Goal: Task Accomplishment & Management: Use online tool/utility

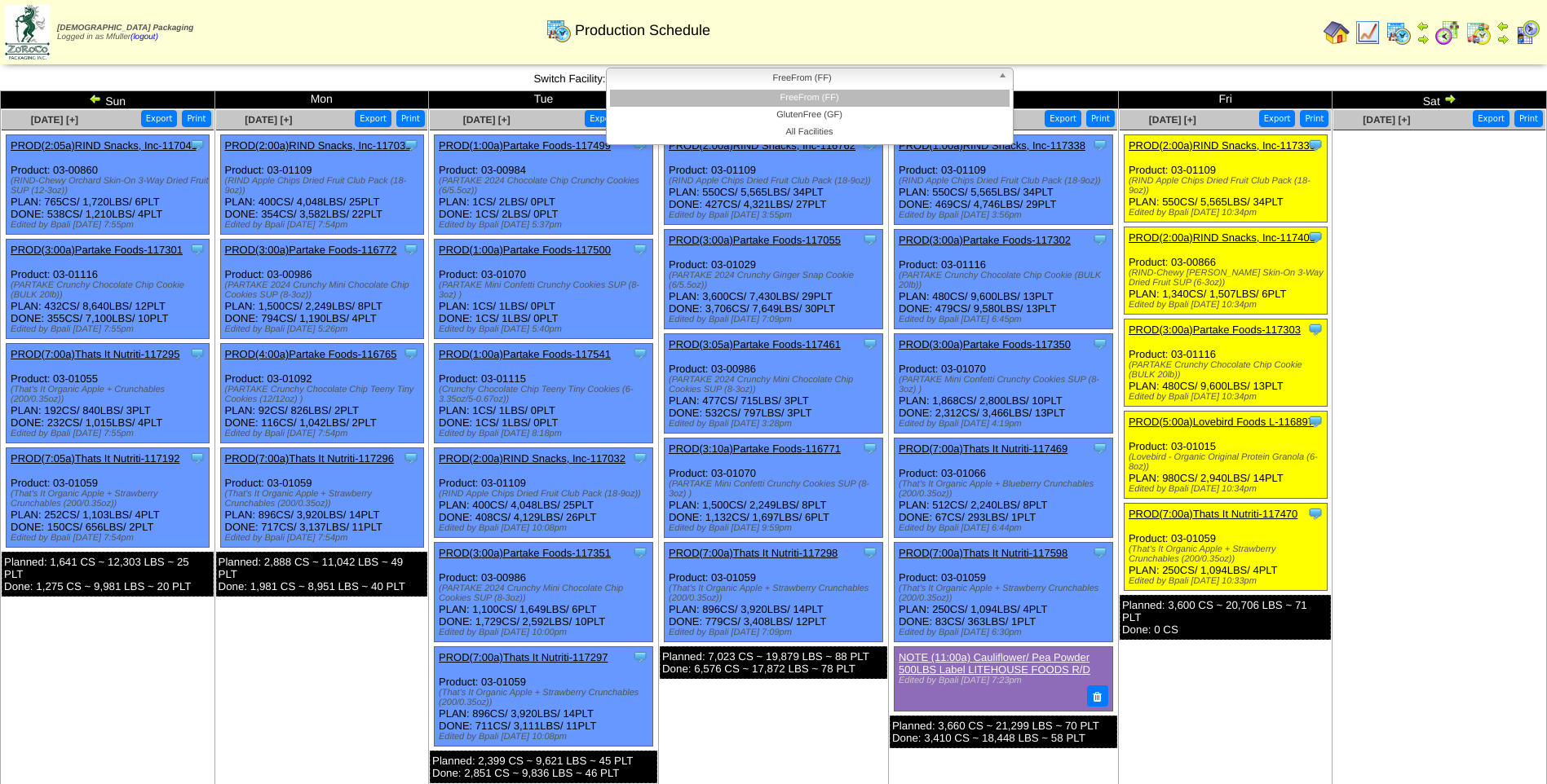
click at [868, 83] on span "FreeFrom (FF)" at bounding box center [802, 78] width 378 height 20
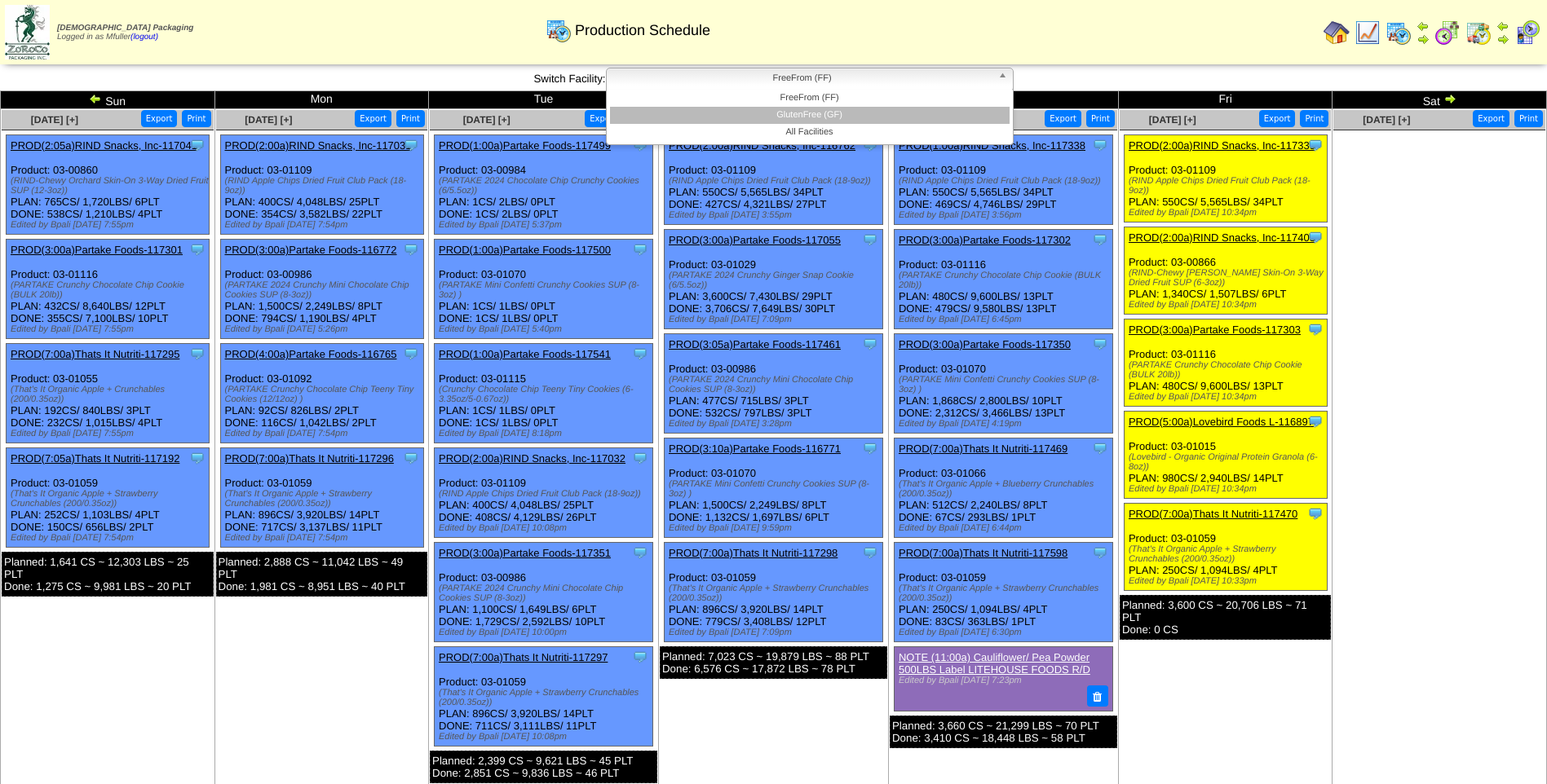
click at [852, 115] on li "GlutenFree (GF)" at bounding box center [810, 115] width 400 height 17
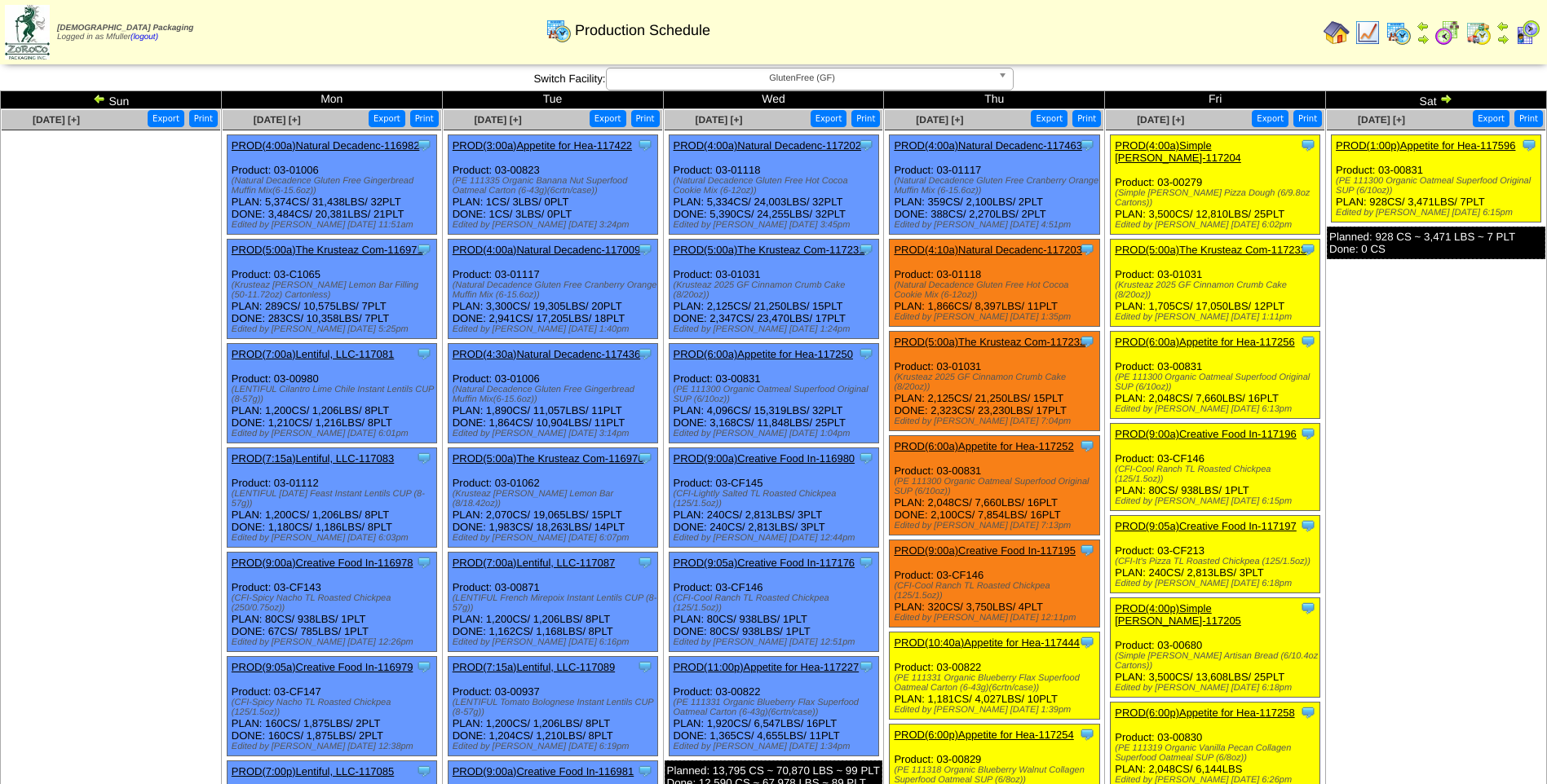
click at [404, 42] on div "Production Schedule" at bounding box center [628, 25] width 889 height 45
drag, startPoint x: 1384, startPoint y: 669, endPoint x: 1400, endPoint y: 702, distance: 36.7
click at [1400, 702] on td "Oct 04 [+] Print Export Clone Item PROD(1:00p)Appetite for Hea-117596 Appetite …" at bounding box center [1436, 608] width 221 height 999
drag, startPoint x: 1432, startPoint y: 329, endPoint x: 1368, endPoint y: 273, distance: 85.0
click at [1368, 273] on ul "Clone Item PROD(1:00p)Appetite for Hea-117596 Appetite for Healthy Living Sched…" at bounding box center [1436, 257] width 218 height 244
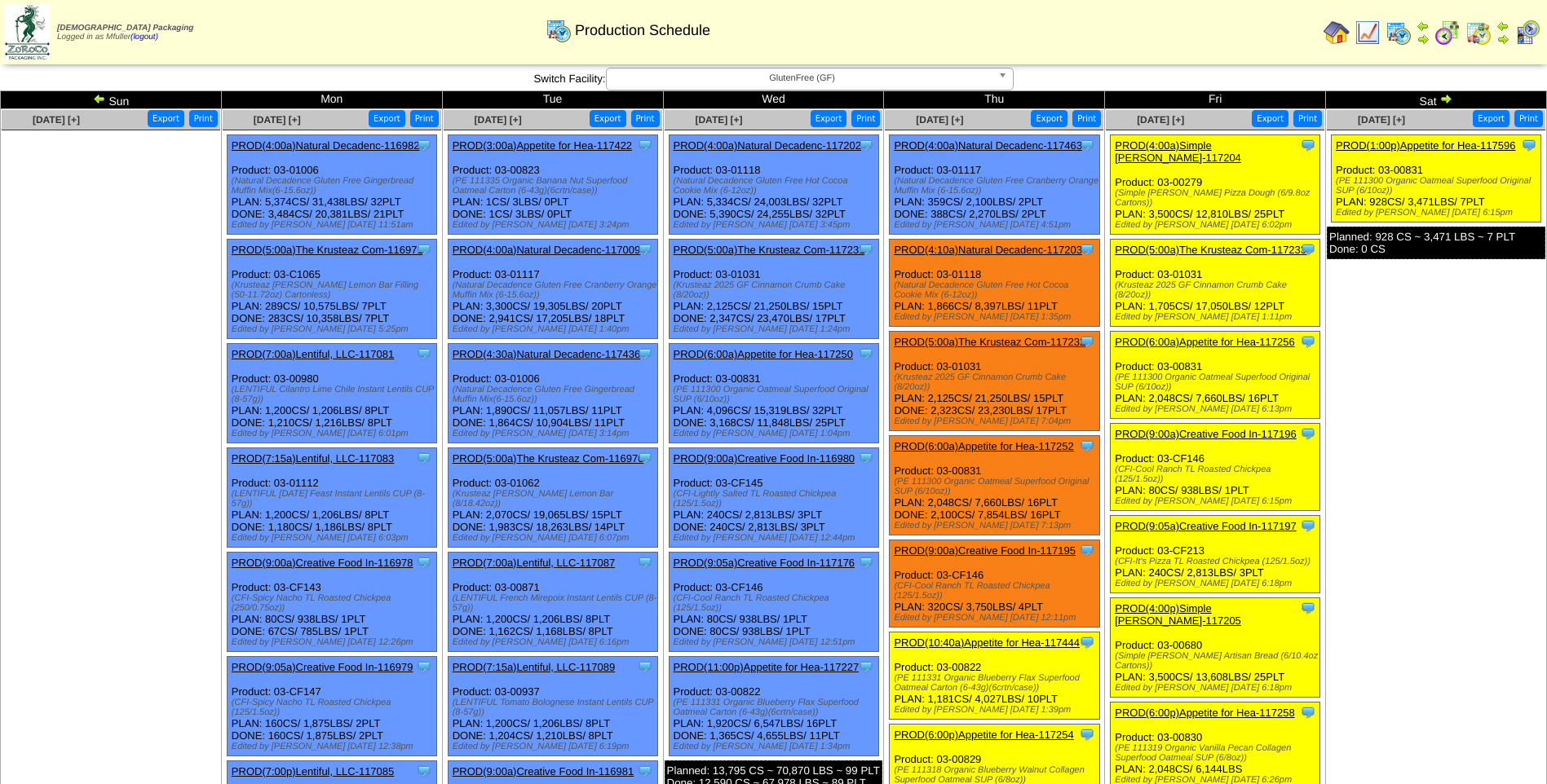
click at [1373, 298] on ul "Clone Item PROD(1:00p)Appetite for Hea-117596 Appetite for Healthy Living Sched…" at bounding box center [1436, 257] width 218 height 244
drag, startPoint x: 1373, startPoint y: 298, endPoint x: 480, endPoint y: 71, distance: 921.4
drag, startPoint x: 480, startPoint y: 71, endPoint x: 1444, endPoint y: 393, distance: 1016.4
click at [1444, 393] on td "Oct 04 [+] Print Export Clone Item PROD(1:00p)Appetite for Hea-117596 Appetite …" at bounding box center [1436, 608] width 221 height 999
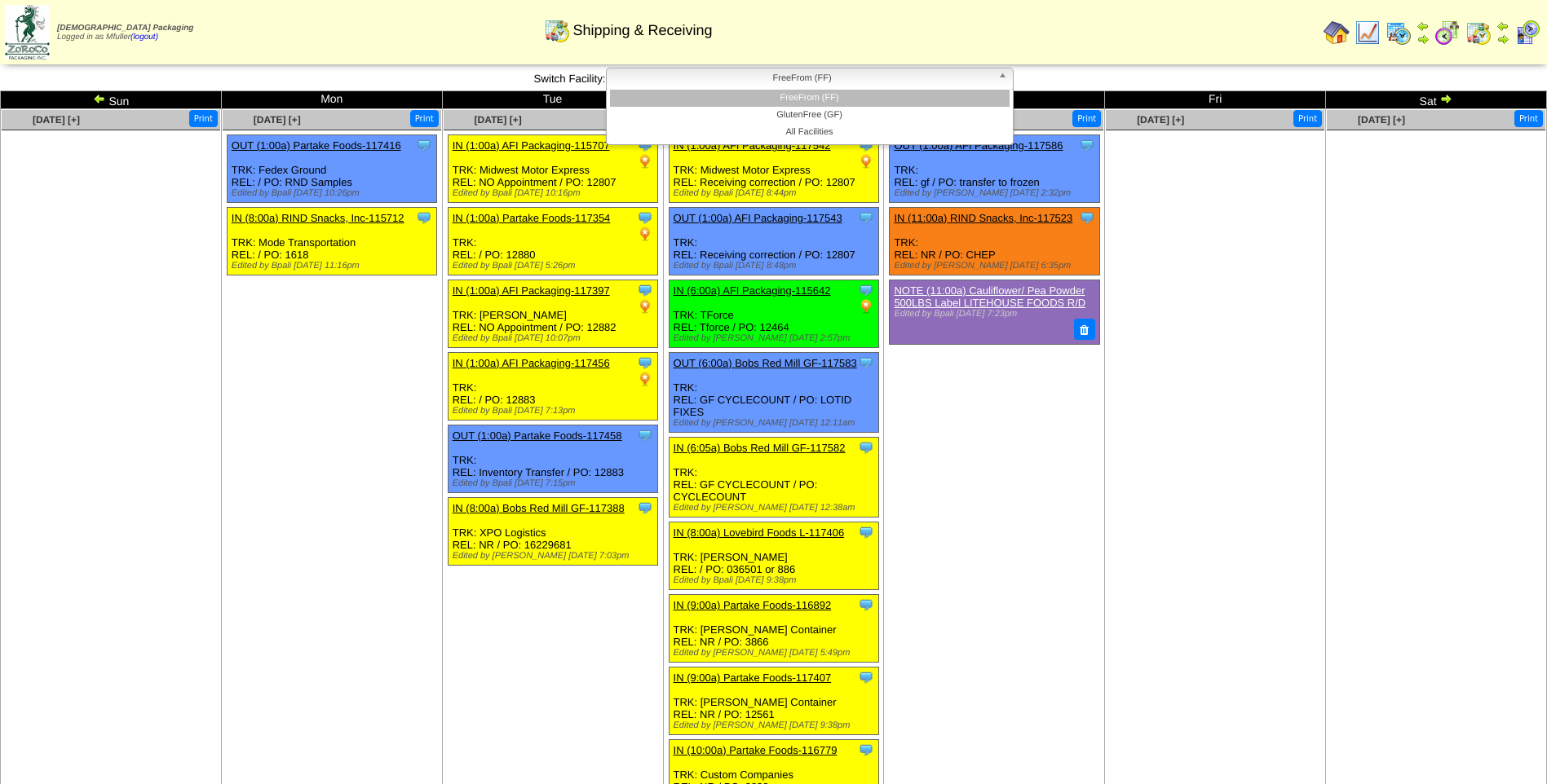
click at [883, 75] on span "FreeFrom (FF)" at bounding box center [802, 78] width 378 height 20
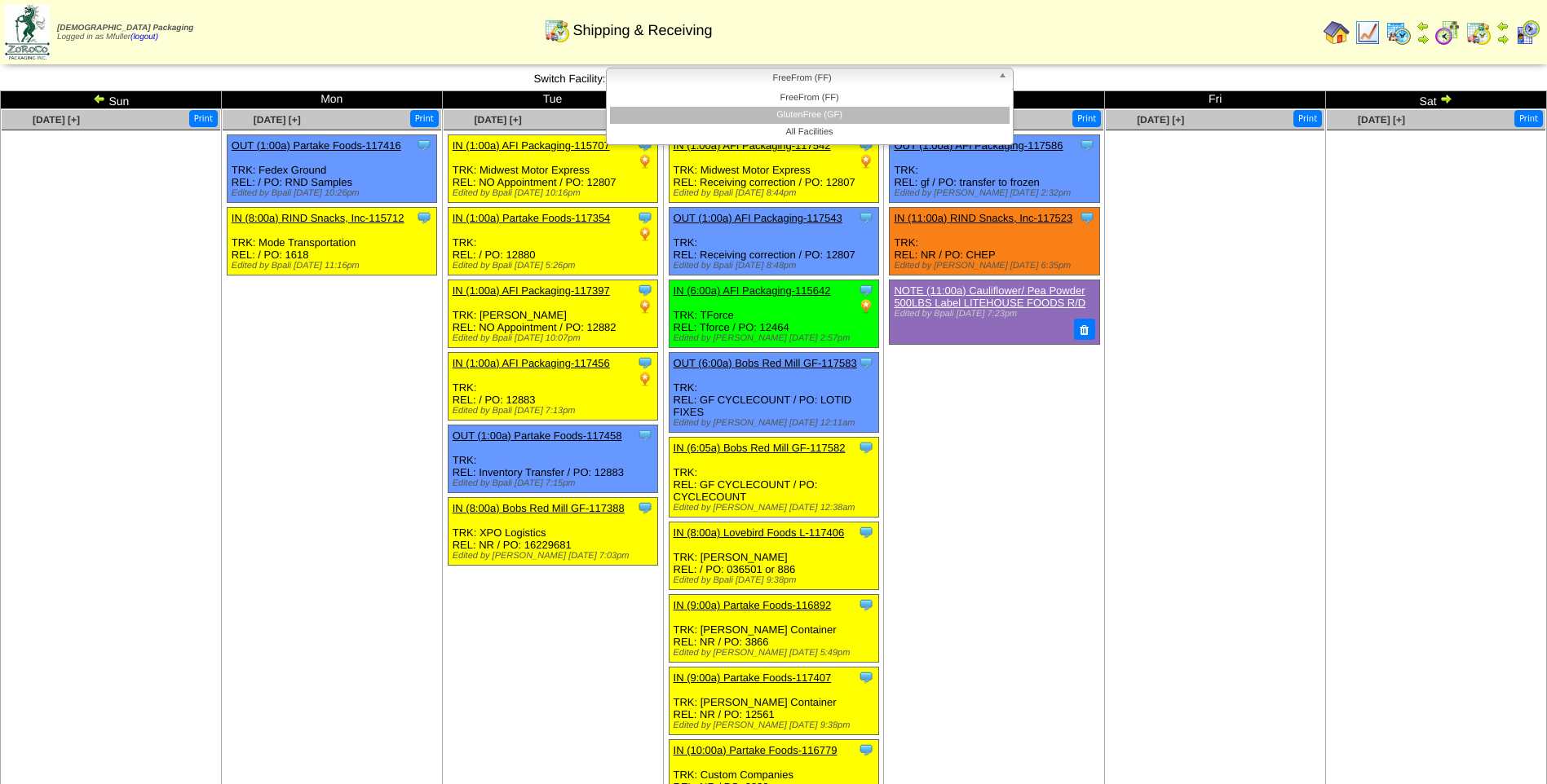
click at [868, 116] on li "GlutenFree (GF)" at bounding box center [810, 115] width 400 height 17
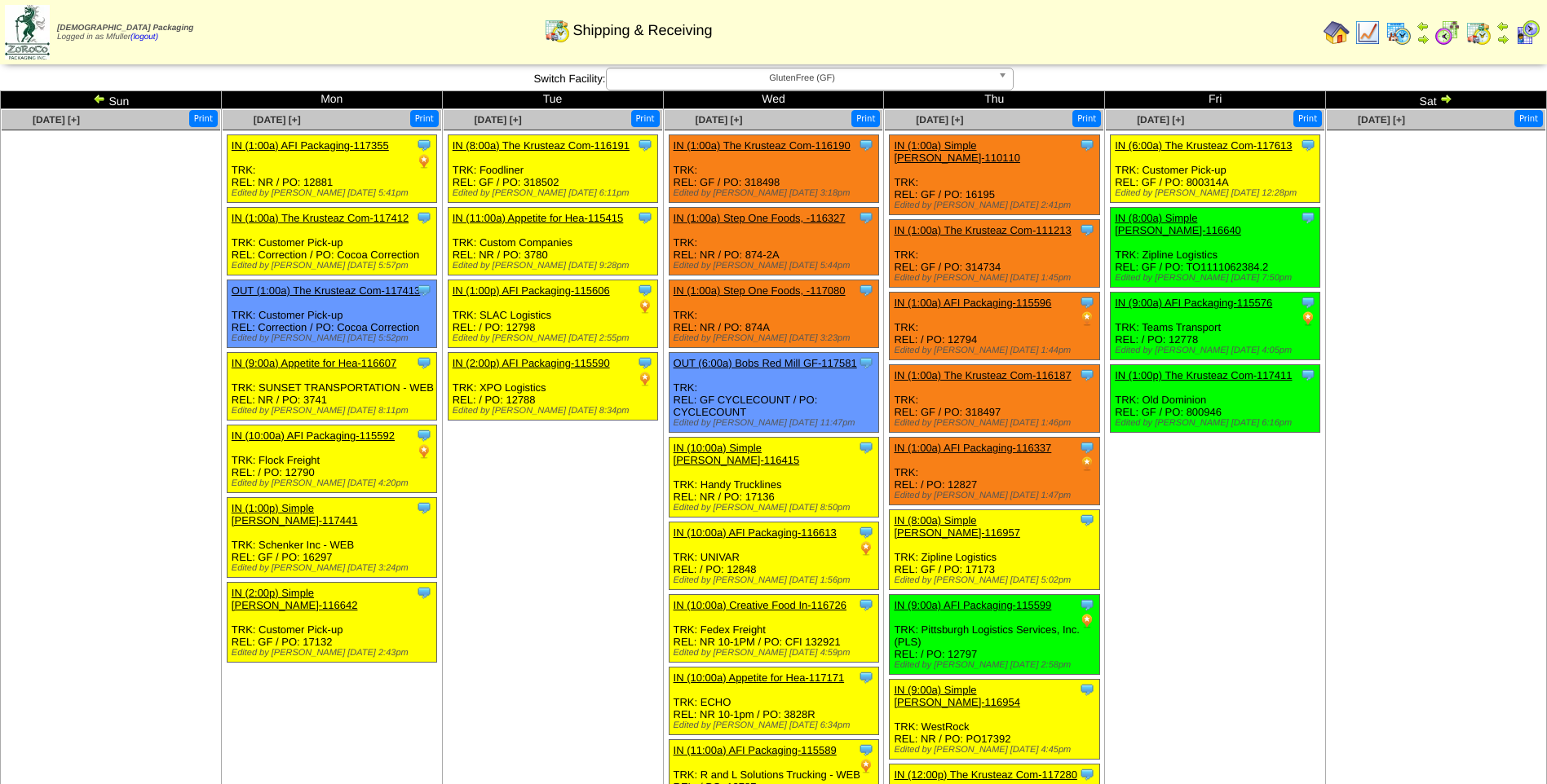
click at [869, 81] on span "GlutenFree (GF)" at bounding box center [802, 78] width 378 height 20
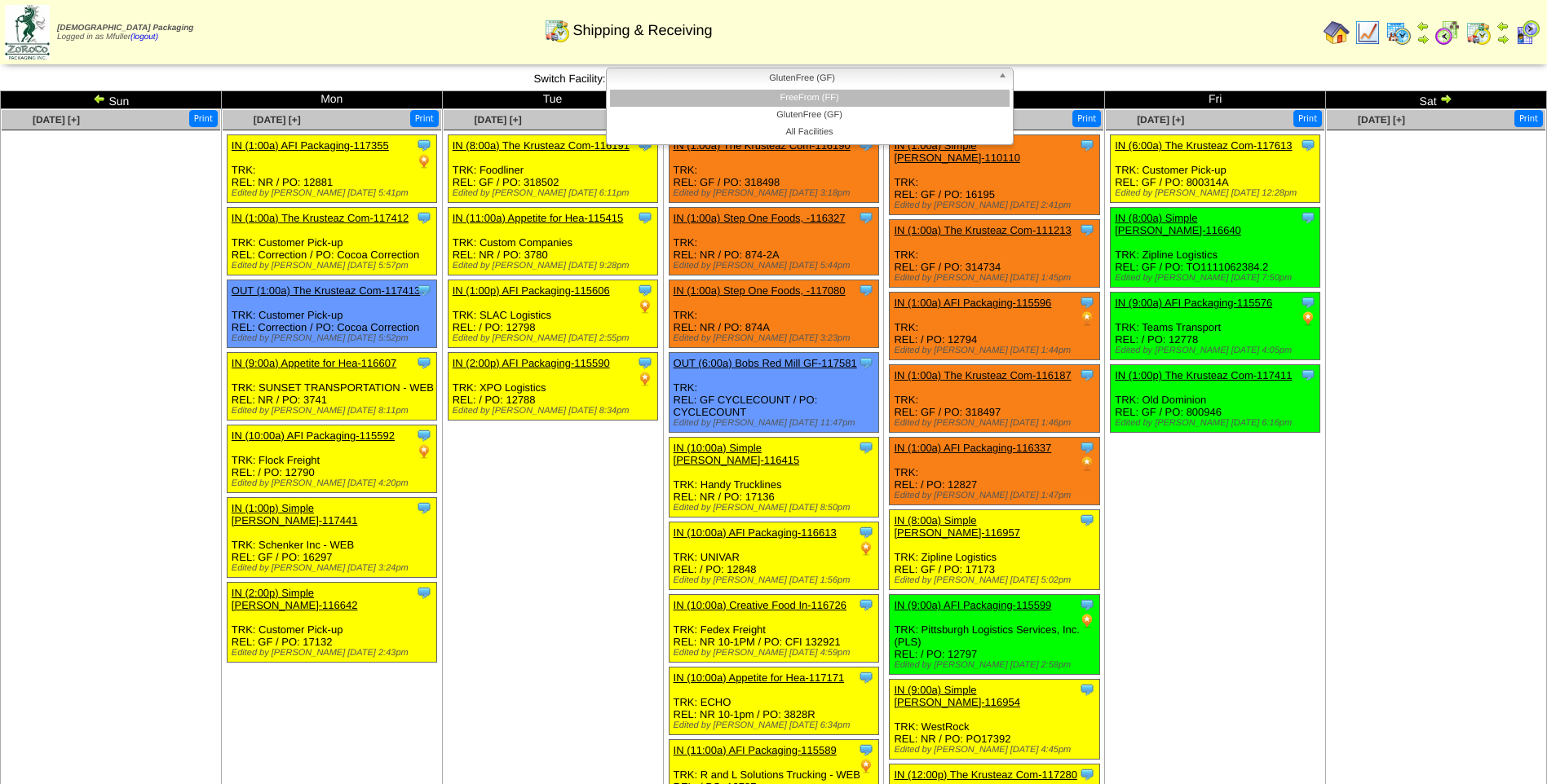
click at [856, 99] on li "FreeFrom (FF)" at bounding box center [810, 98] width 400 height 17
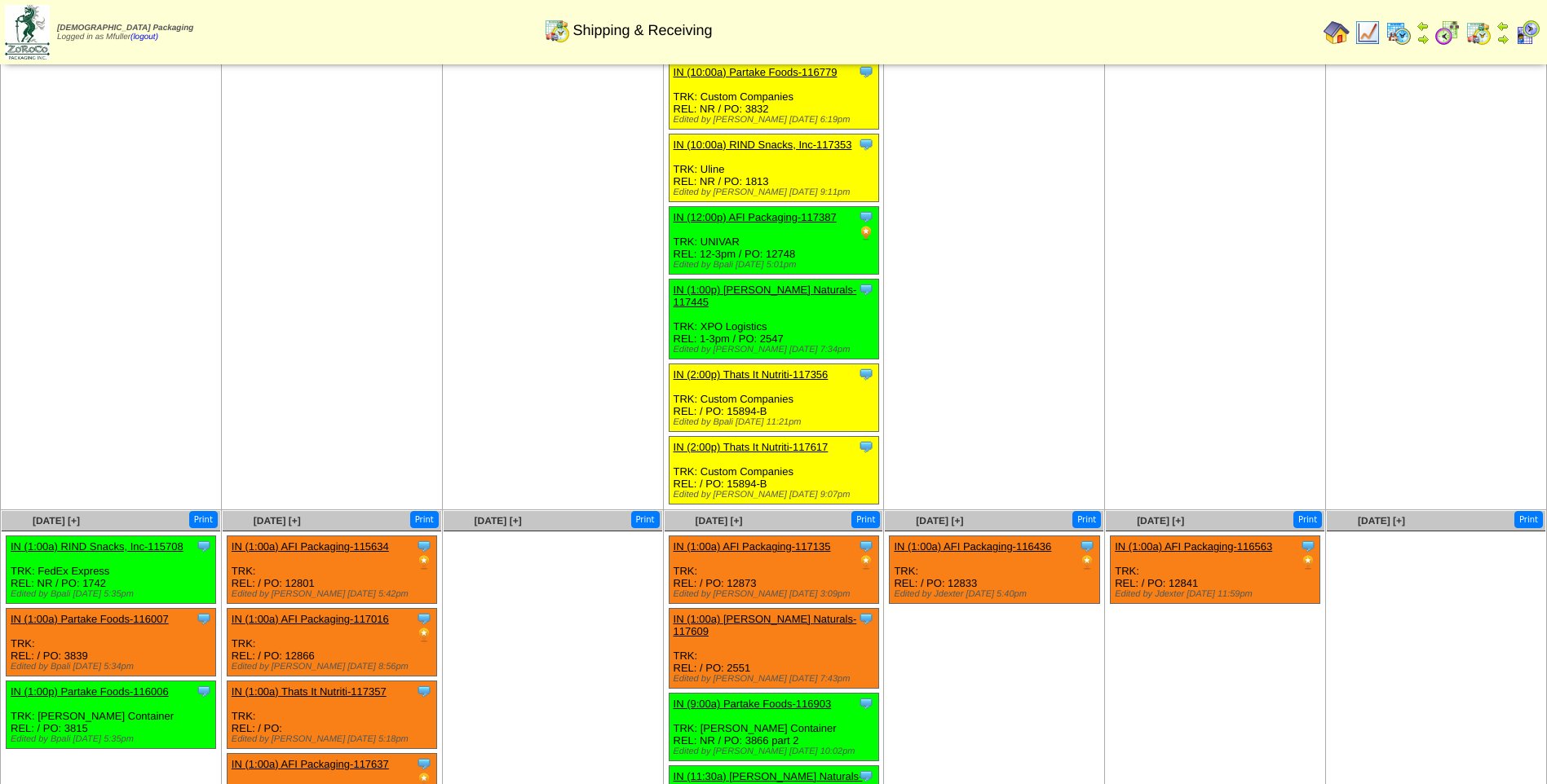
scroll to position [653, 0]
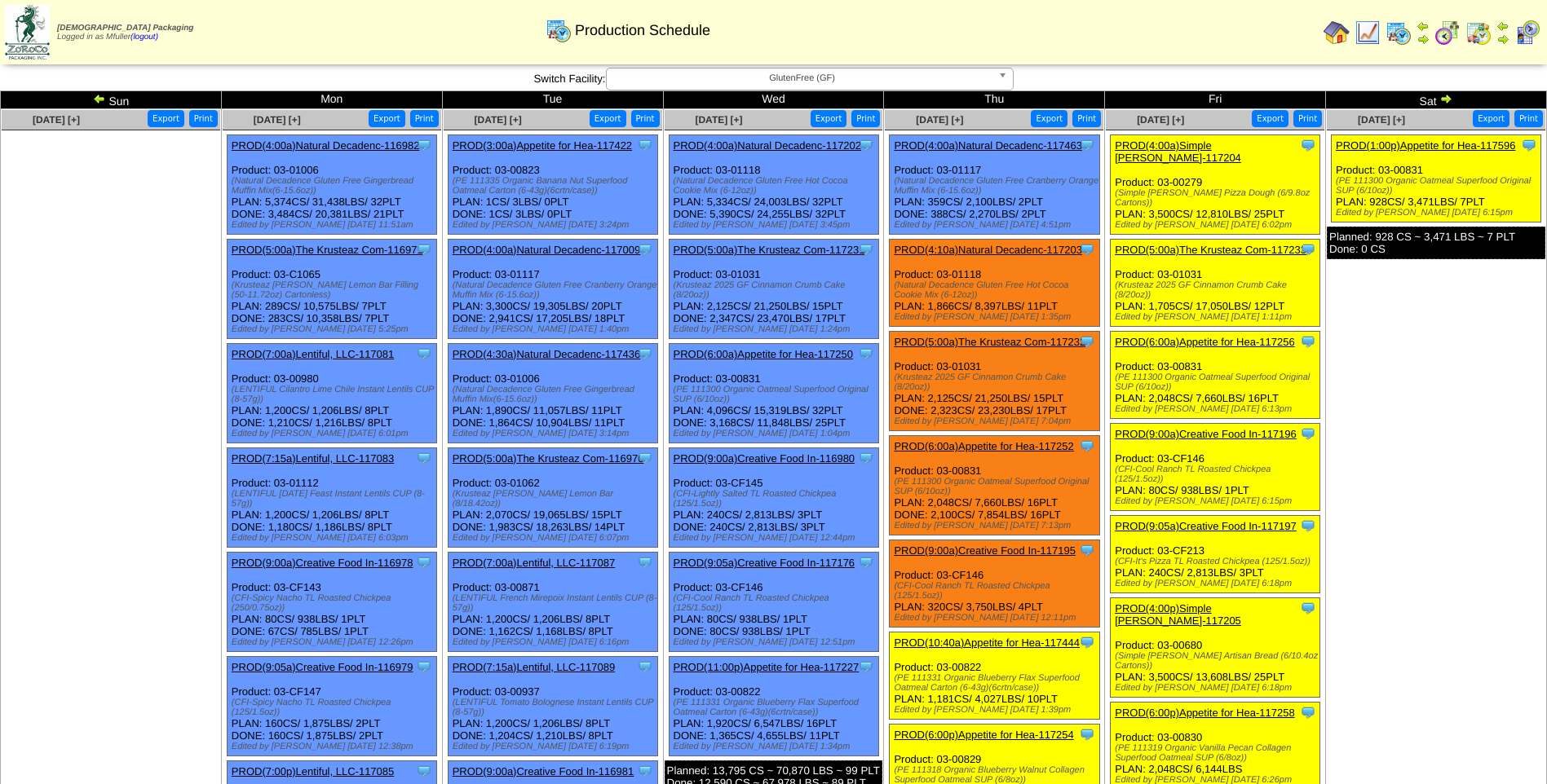
click at [1413, 142] on link "PROD(1:00p)Appetite for Hea-117596" at bounding box center [1425, 146] width 179 height 12
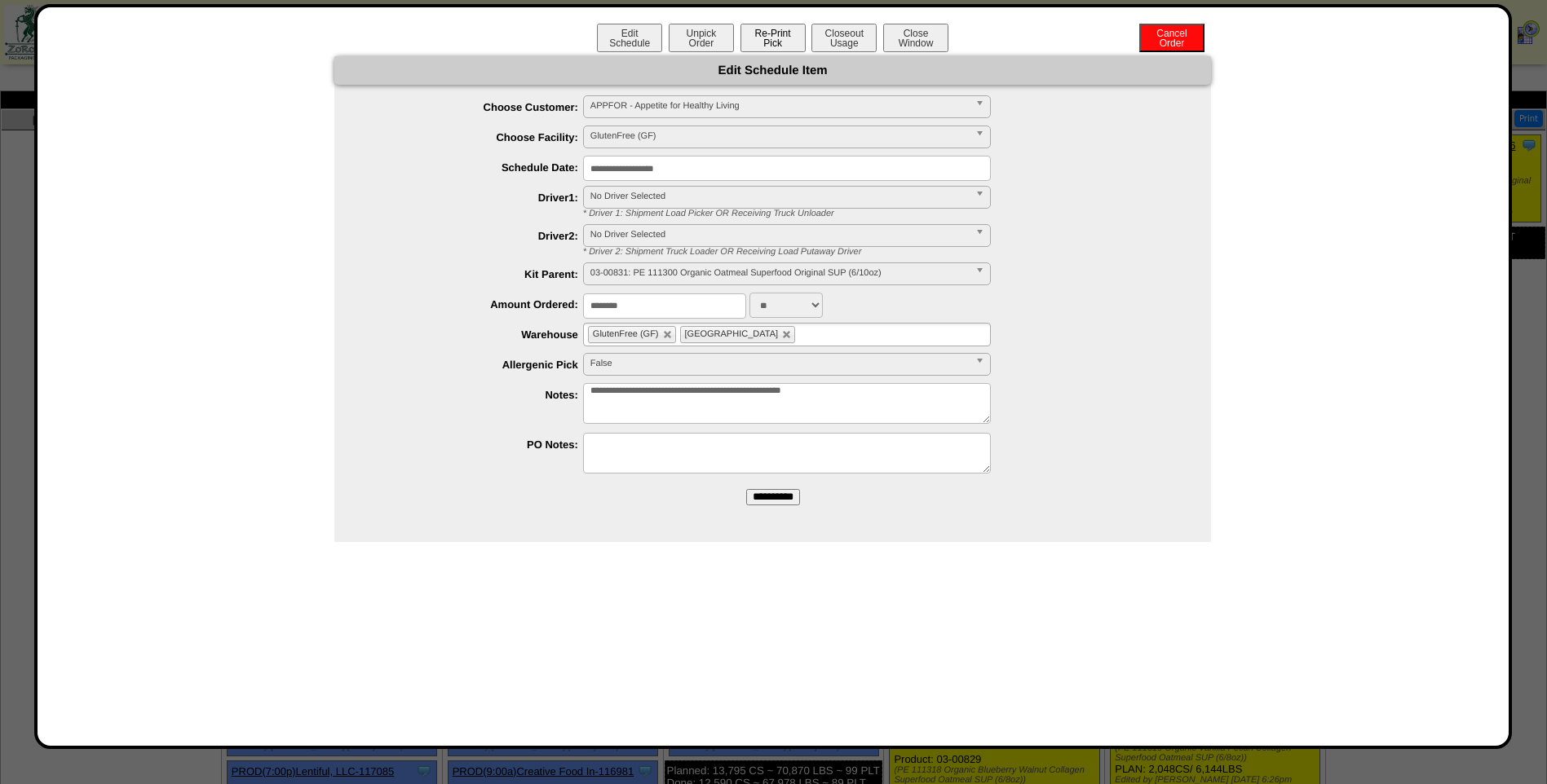
click at [789, 45] on button "Re-Print Pick" at bounding box center [773, 38] width 65 height 28
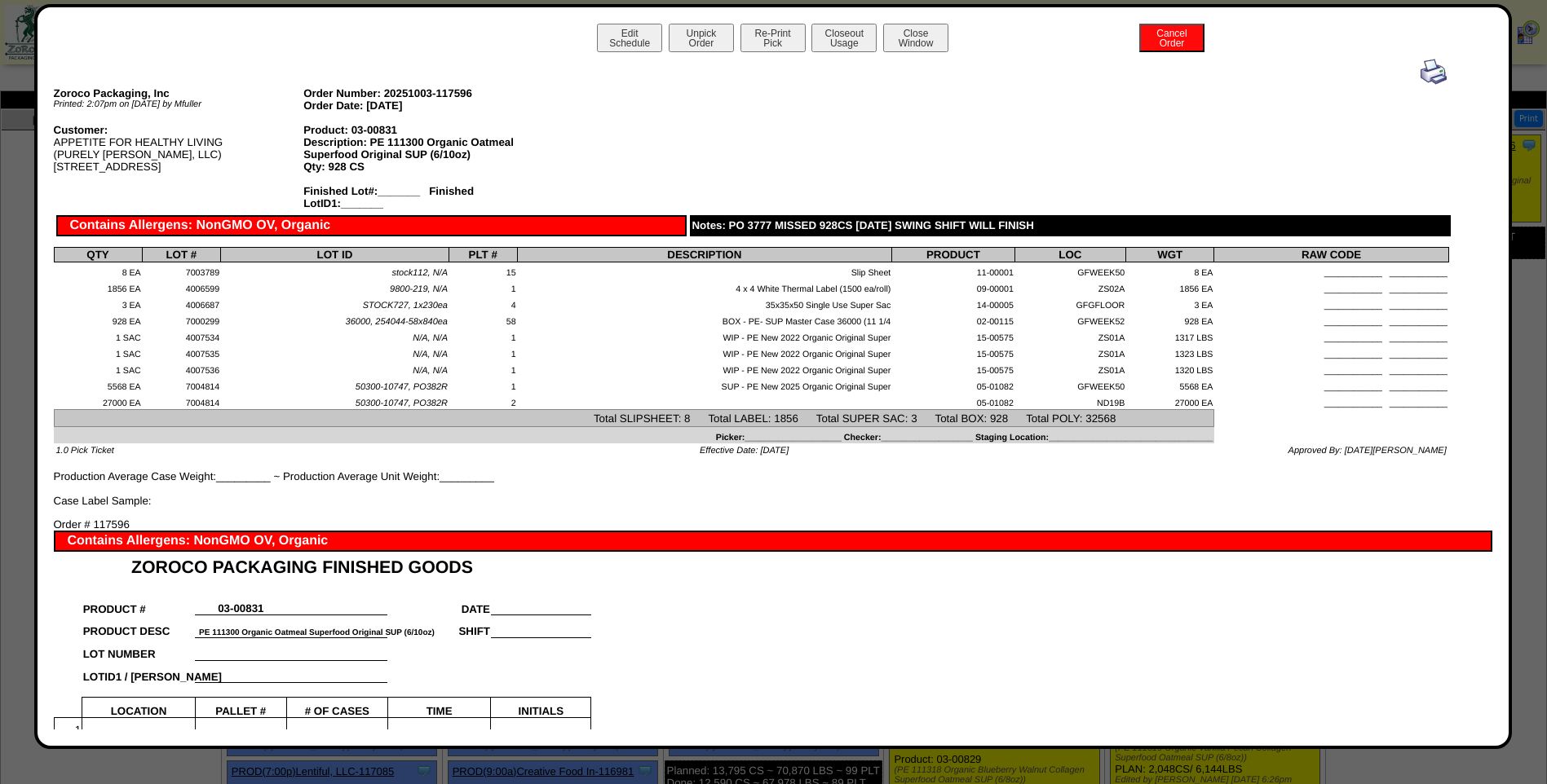
click at [1421, 73] on img at bounding box center [1433, 71] width 26 height 26
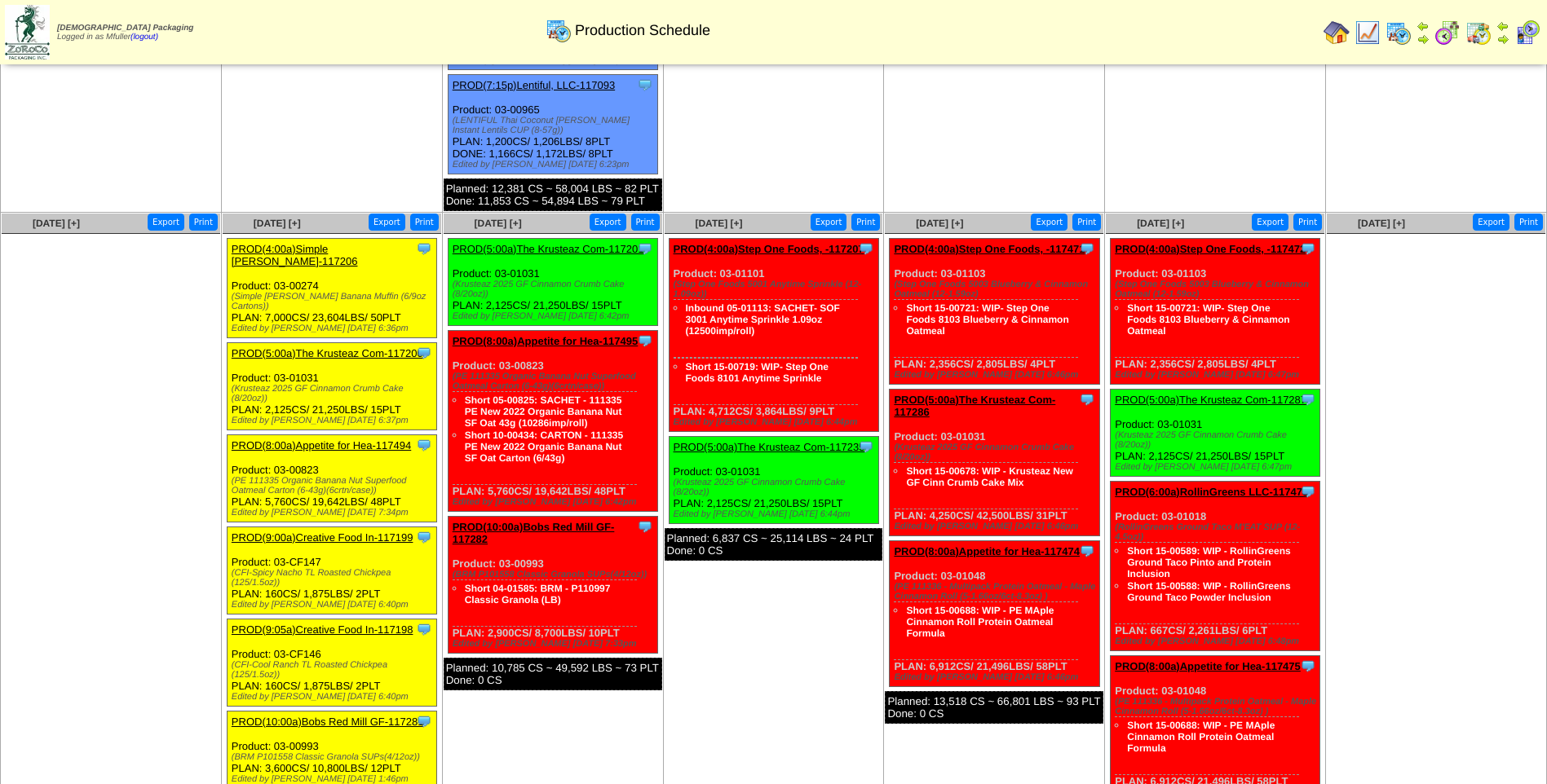
scroll to position [897, 0]
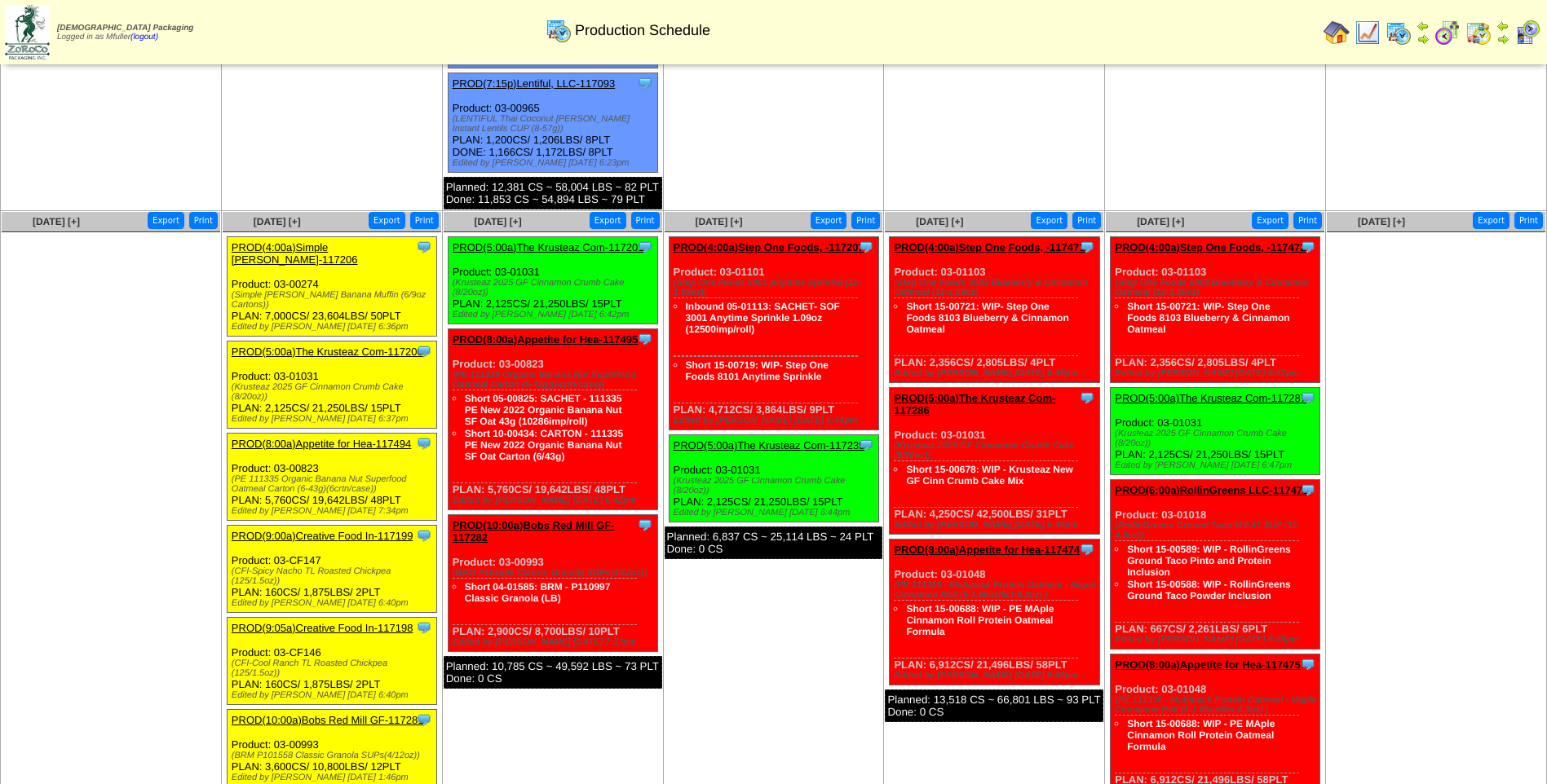
click at [284, 242] on link "PROD(4:00a)Simple [PERSON_NAME]-117206" at bounding box center [295, 254] width 126 height 25
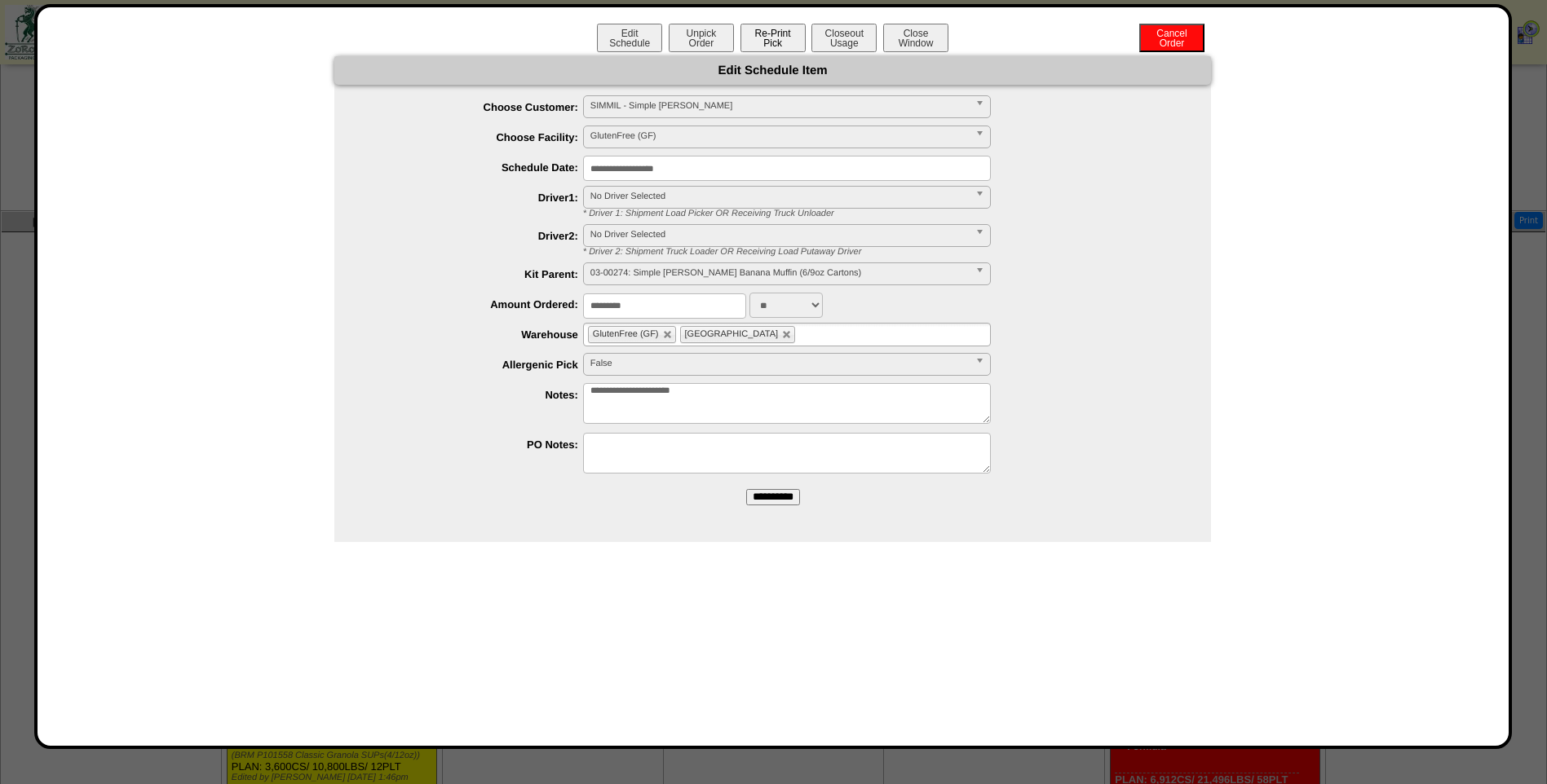
click at [783, 38] on button "Re-Print Pick" at bounding box center [773, 38] width 65 height 28
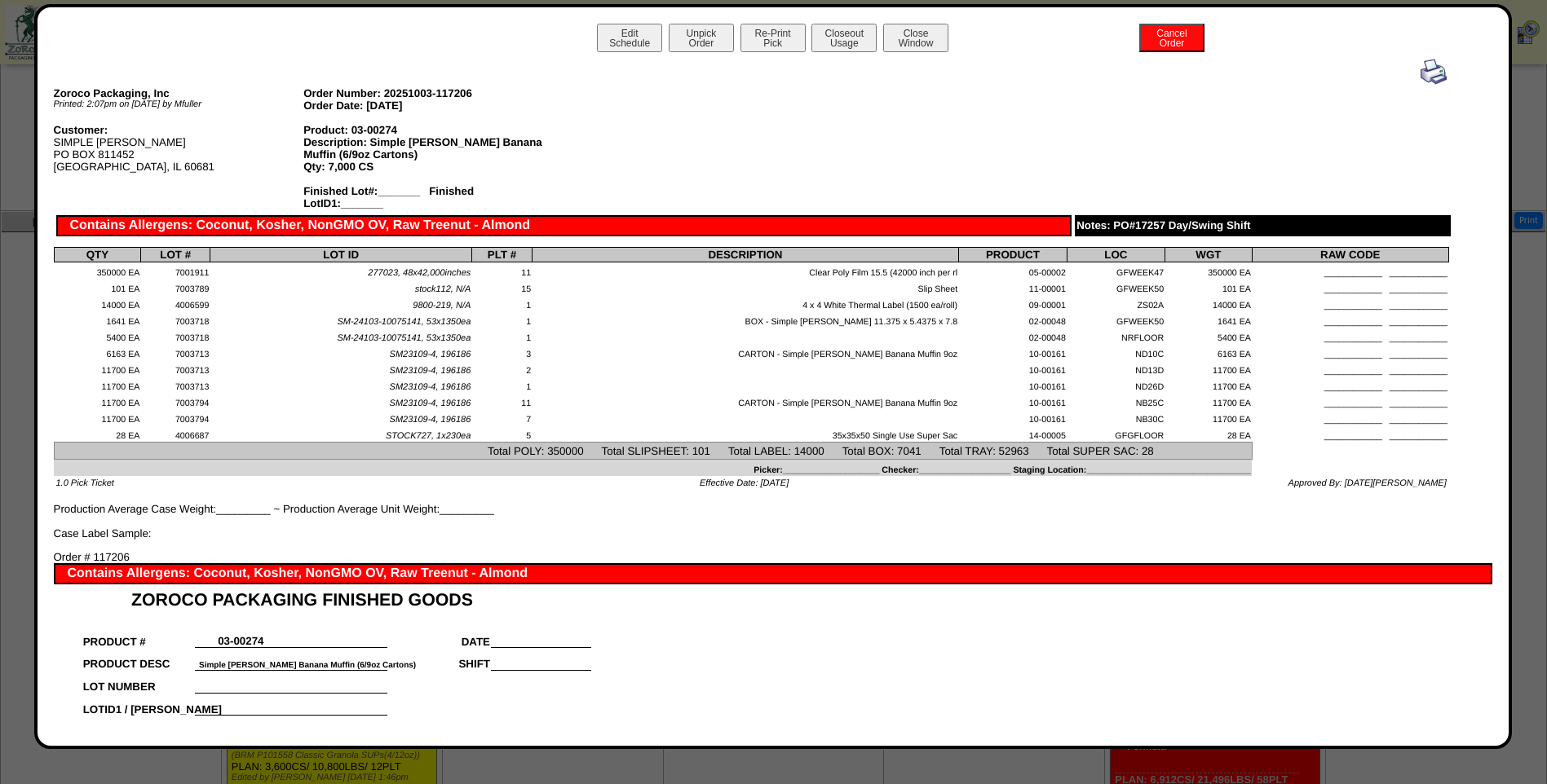
click at [1421, 75] on img at bounding box center [1433, 71] width 26 height 26
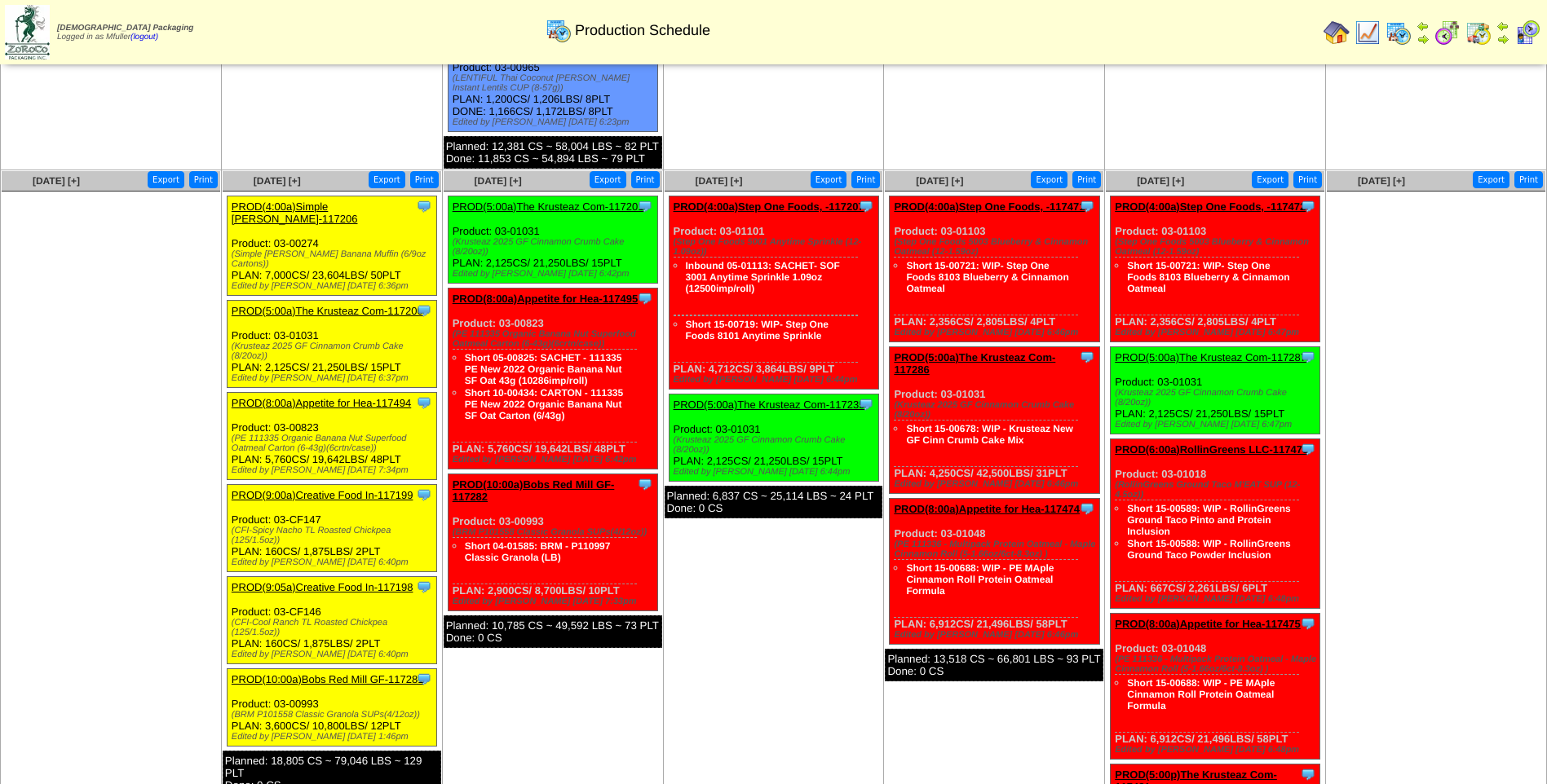
scroll to position [978, 0]
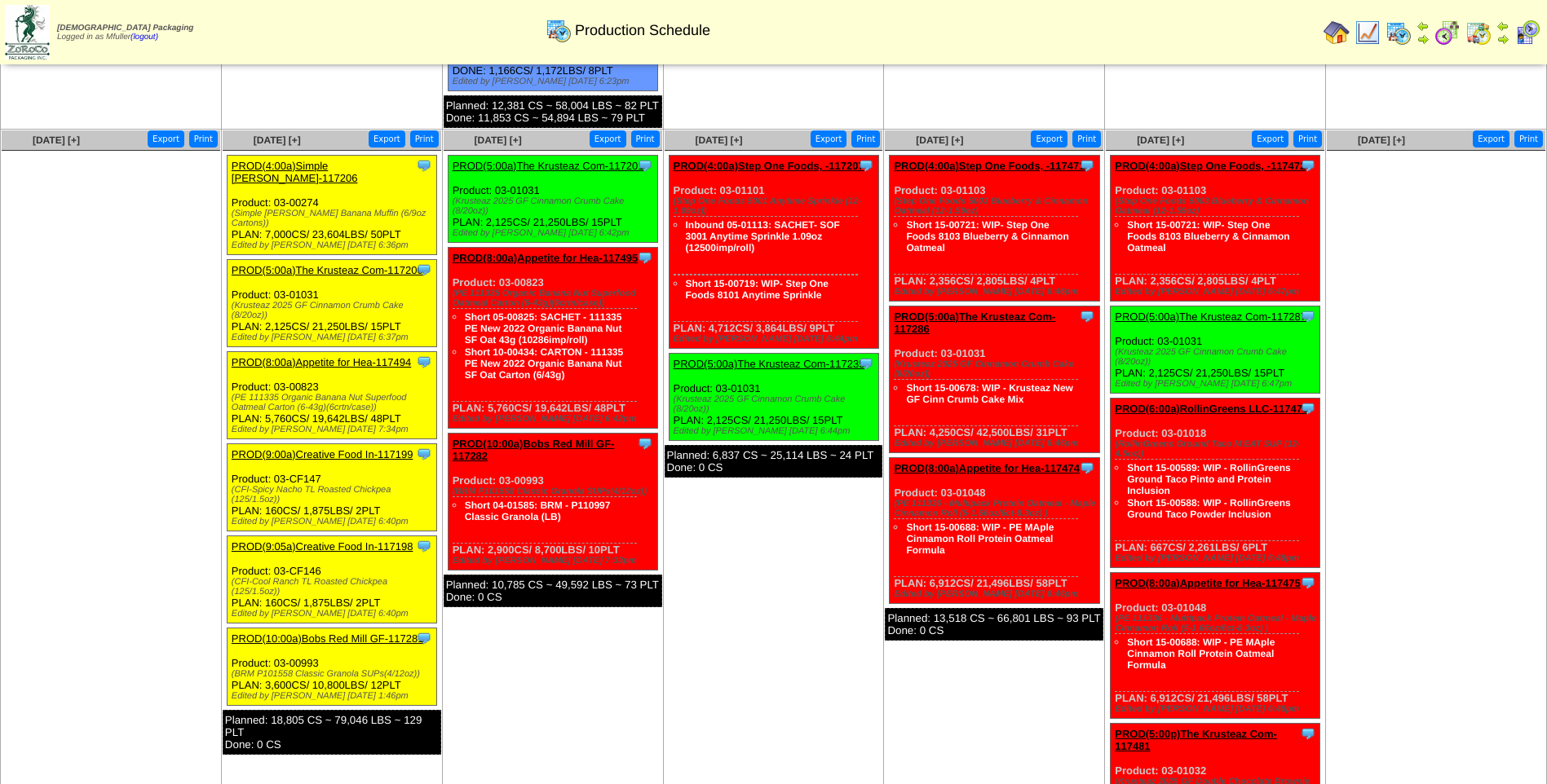
click at [337, 264] on link "PROD(5:00a)The Krusteaz Com-117200" at bounding box center [328, 270] width 192 height 12
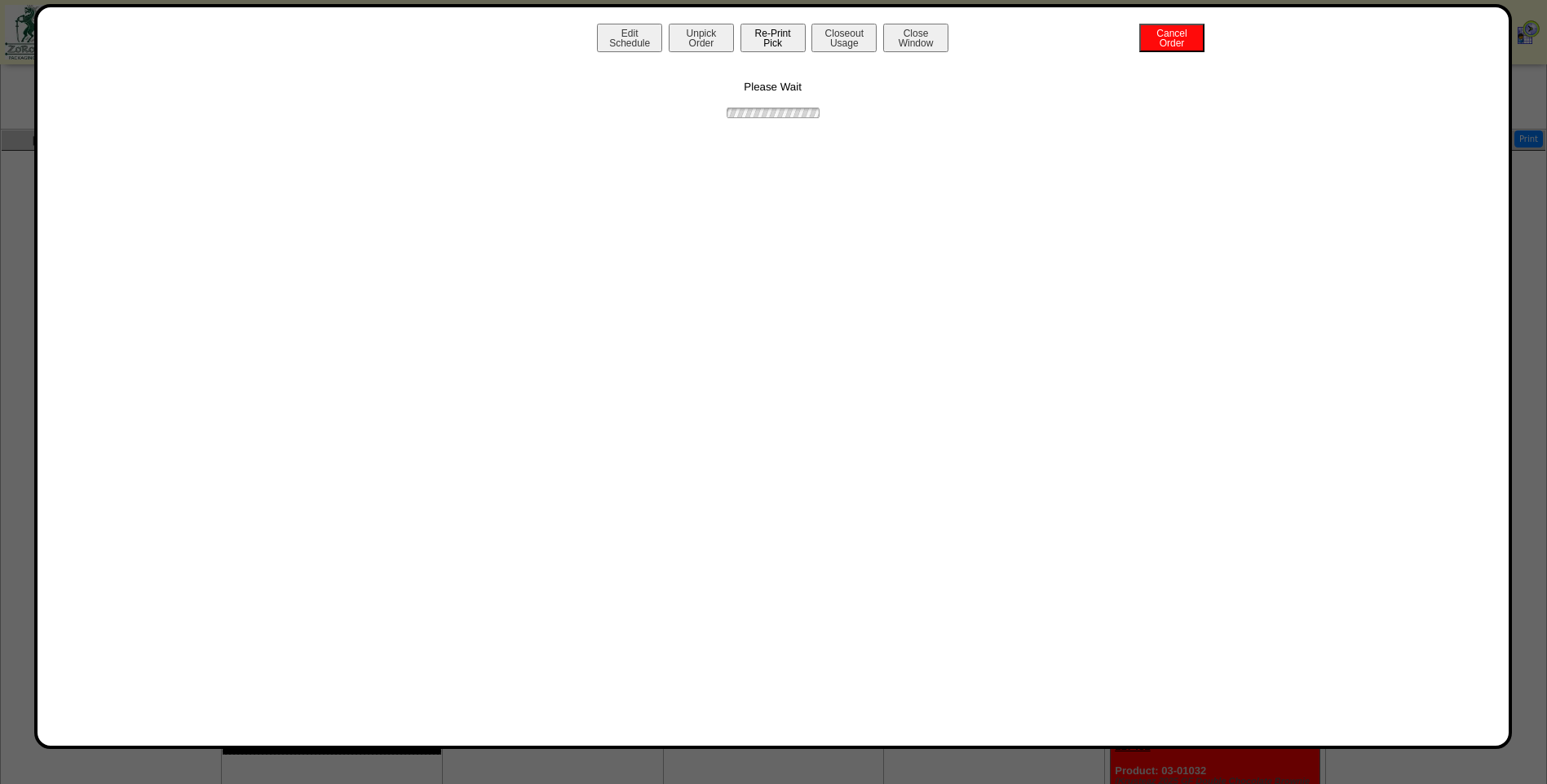
click at [788, 36] on button "Re-Print Pick" at bounding box center [773, 38] width 65 height 28
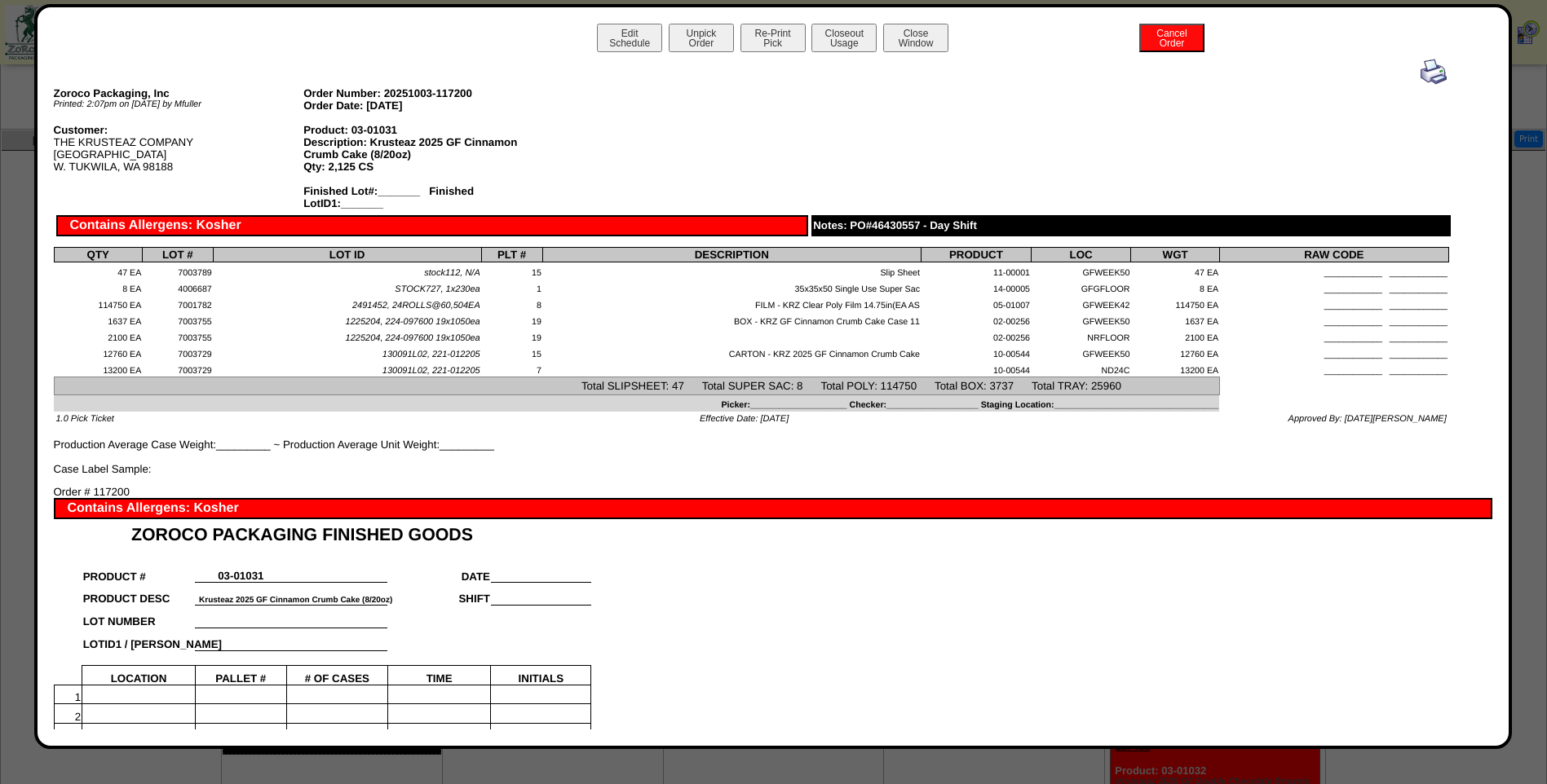
click at [1424, 72] on img at bounding box center [1433, 71] width 26 height 26
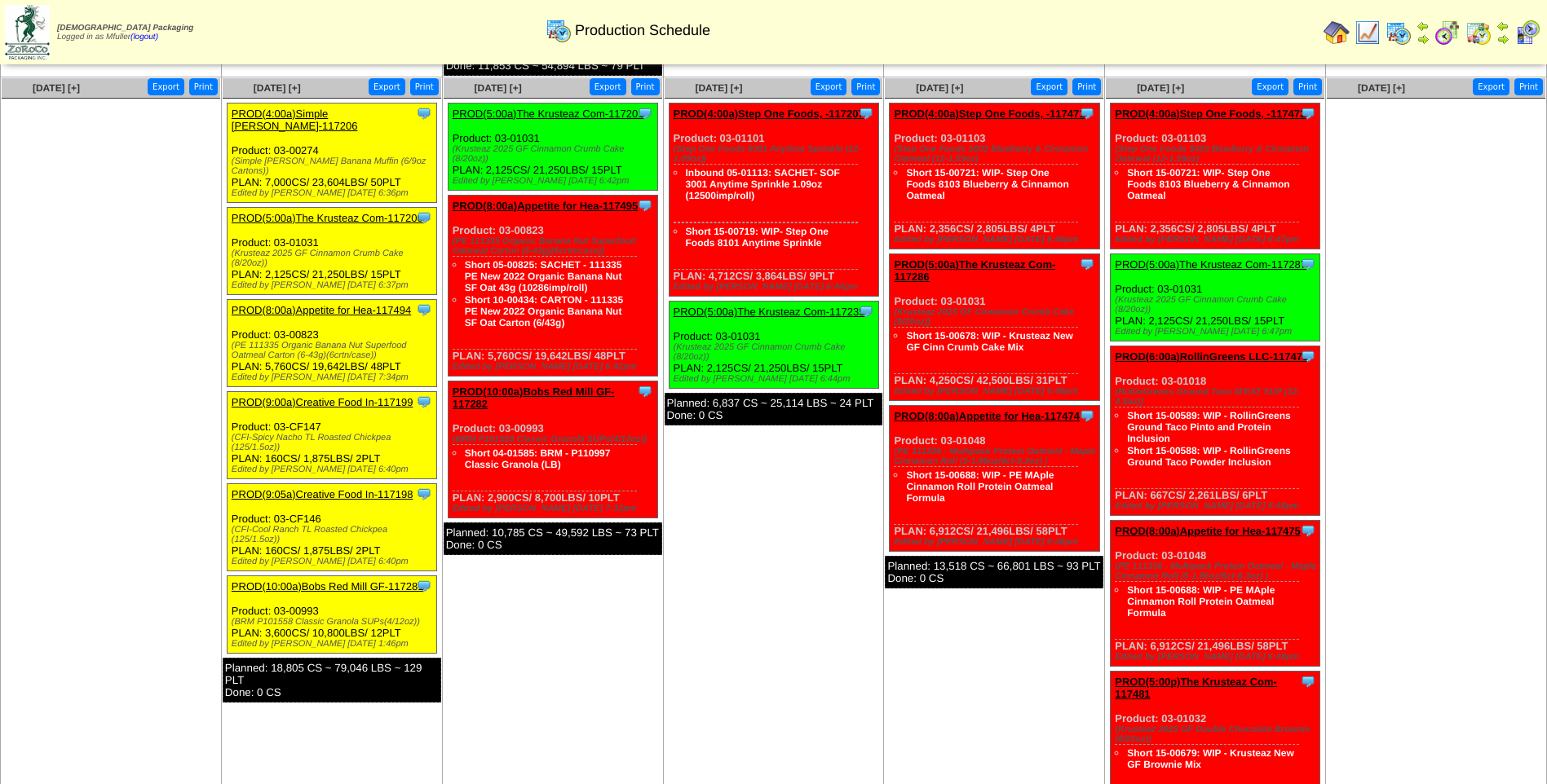
scroll to position [1060, 0]
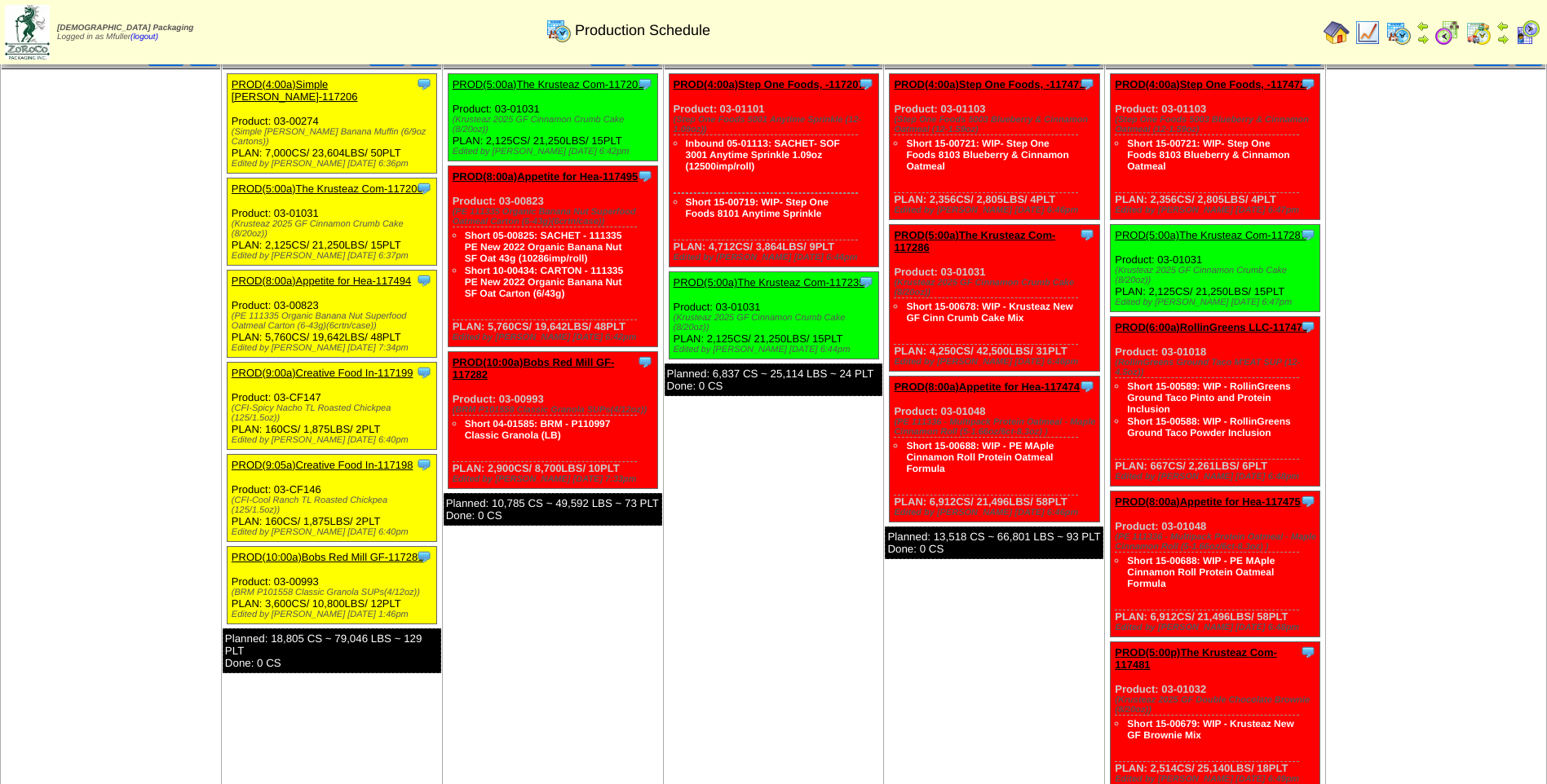
click at [324, 274] on link "PROD(8:00a)Appetite for Hea-117494" at bounding box center [321, 281] width 179 height 12
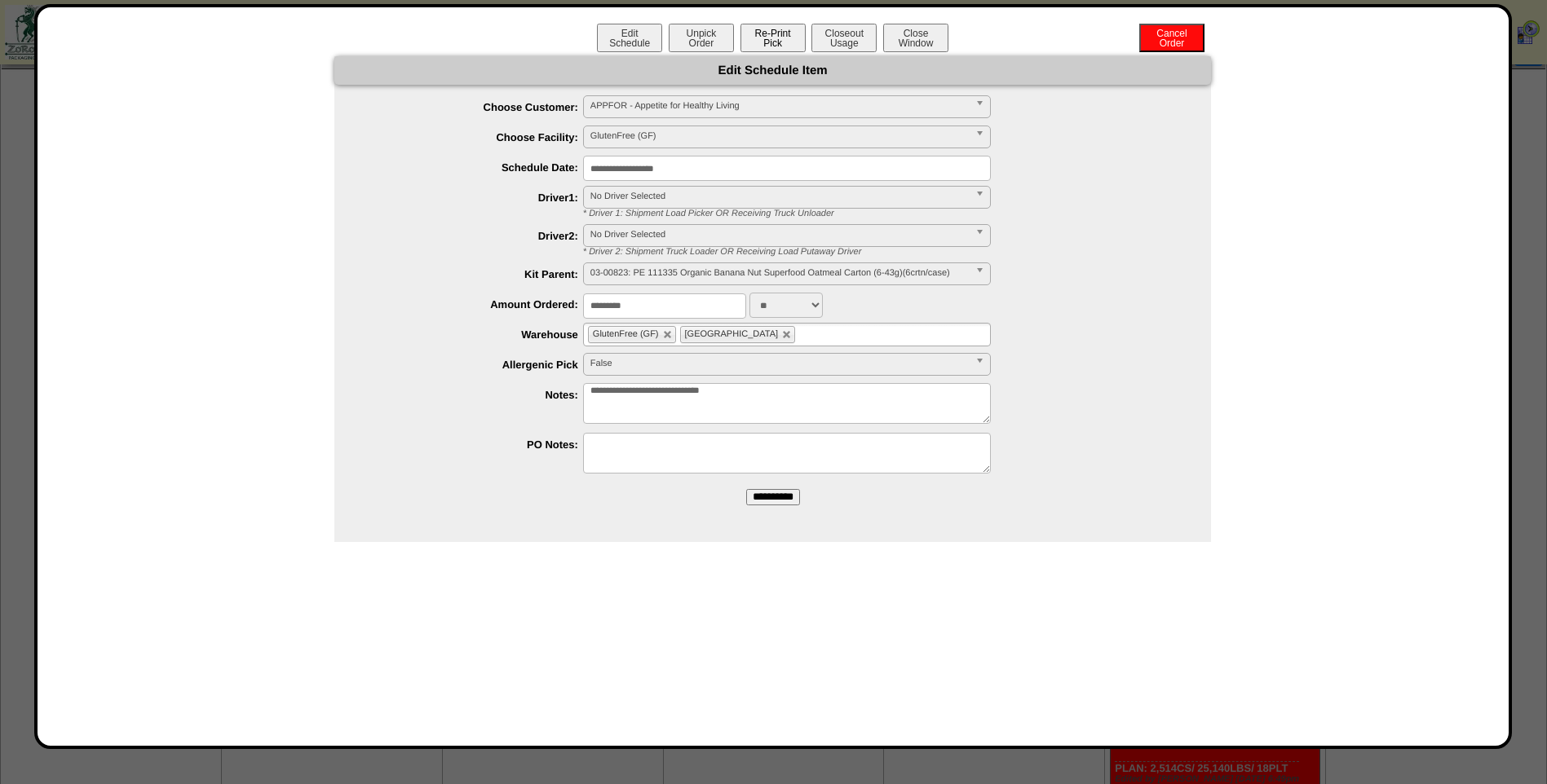
click at [773, 29] on button "Re-Print Pick" at bounding box center [773, 38] width 65 height 28
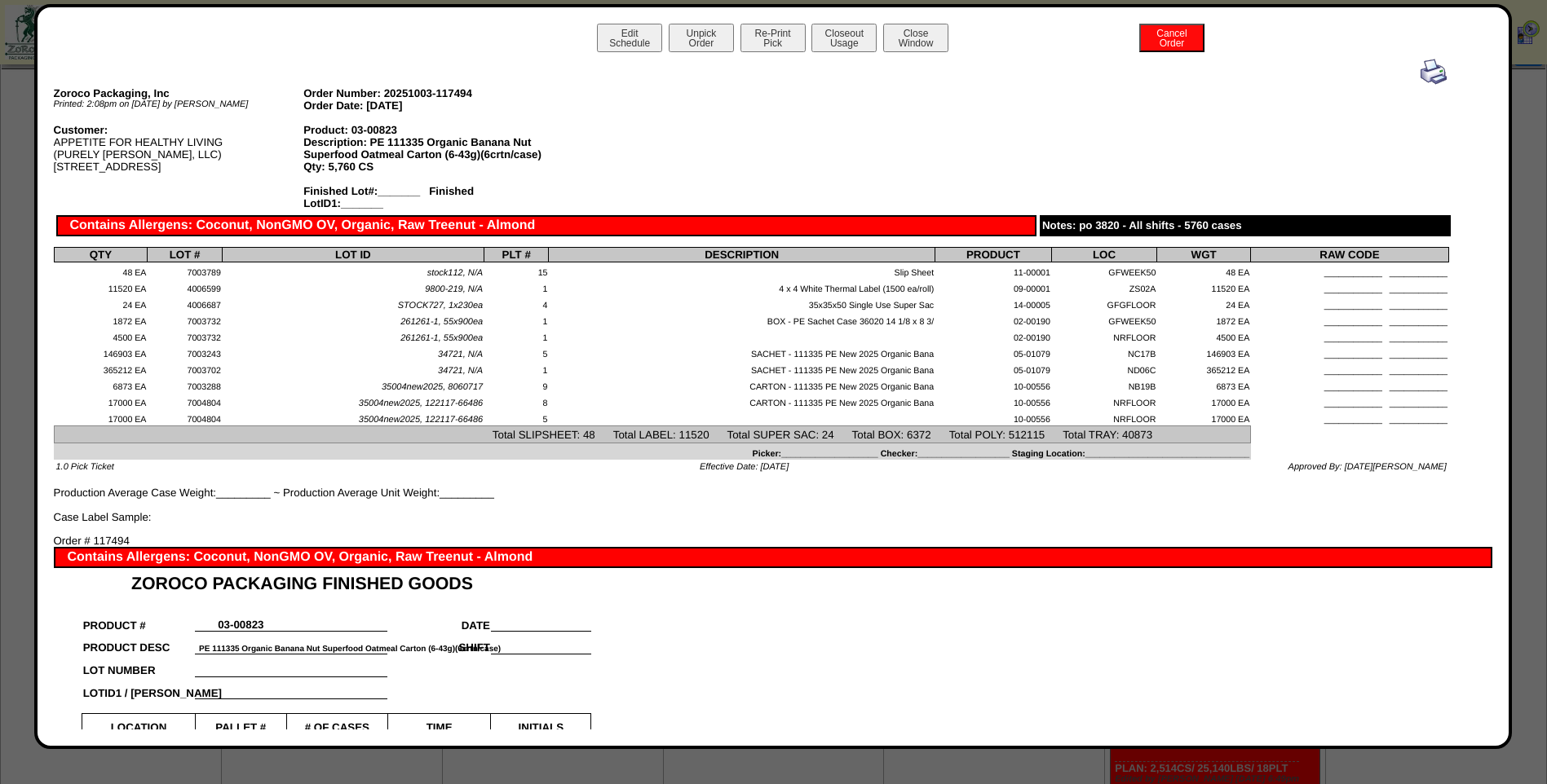
click at [1423, 73] on img at bounding box center [1433, 71] width 26 height 26
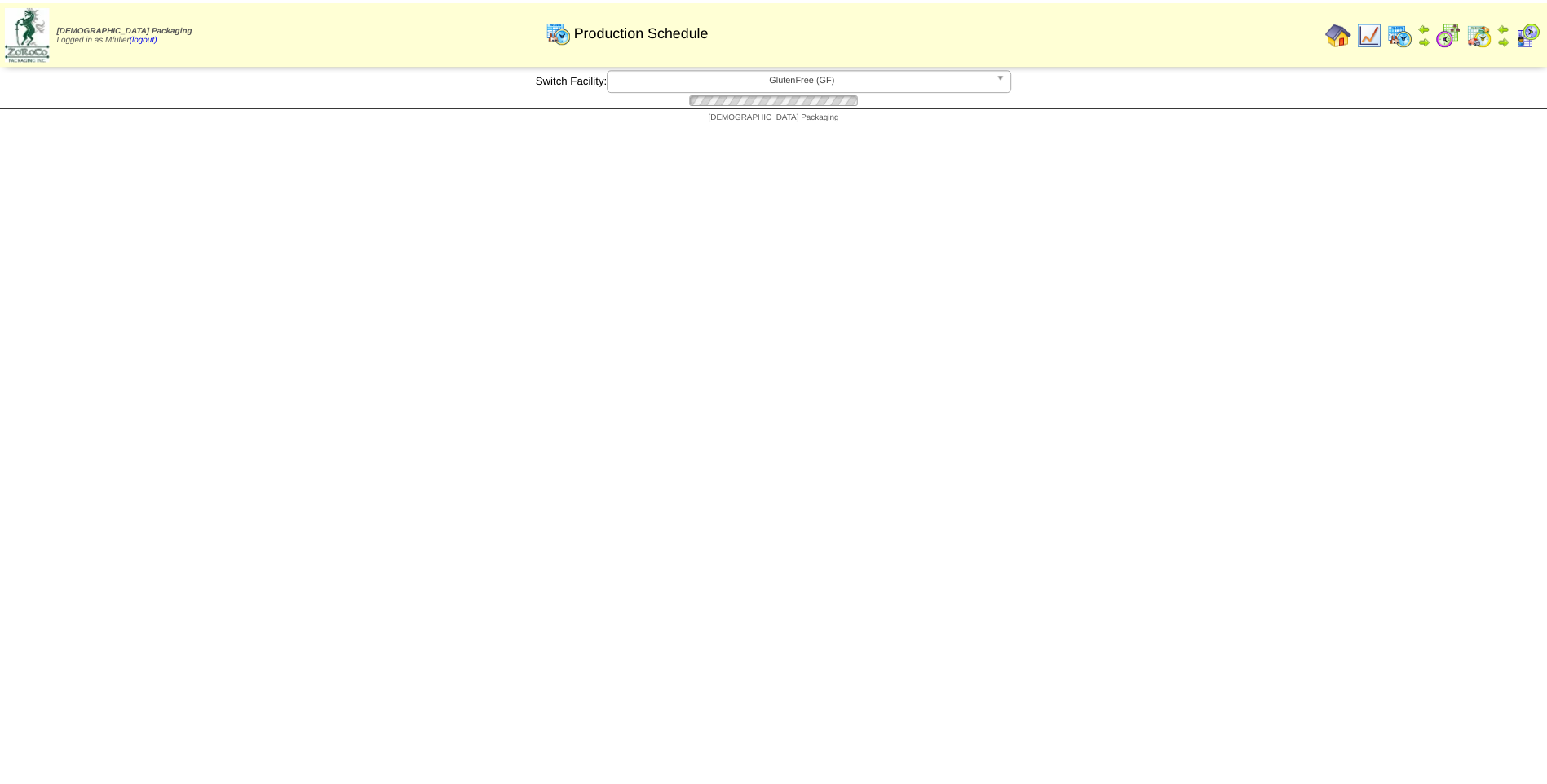
scroll to position [1060, 0]
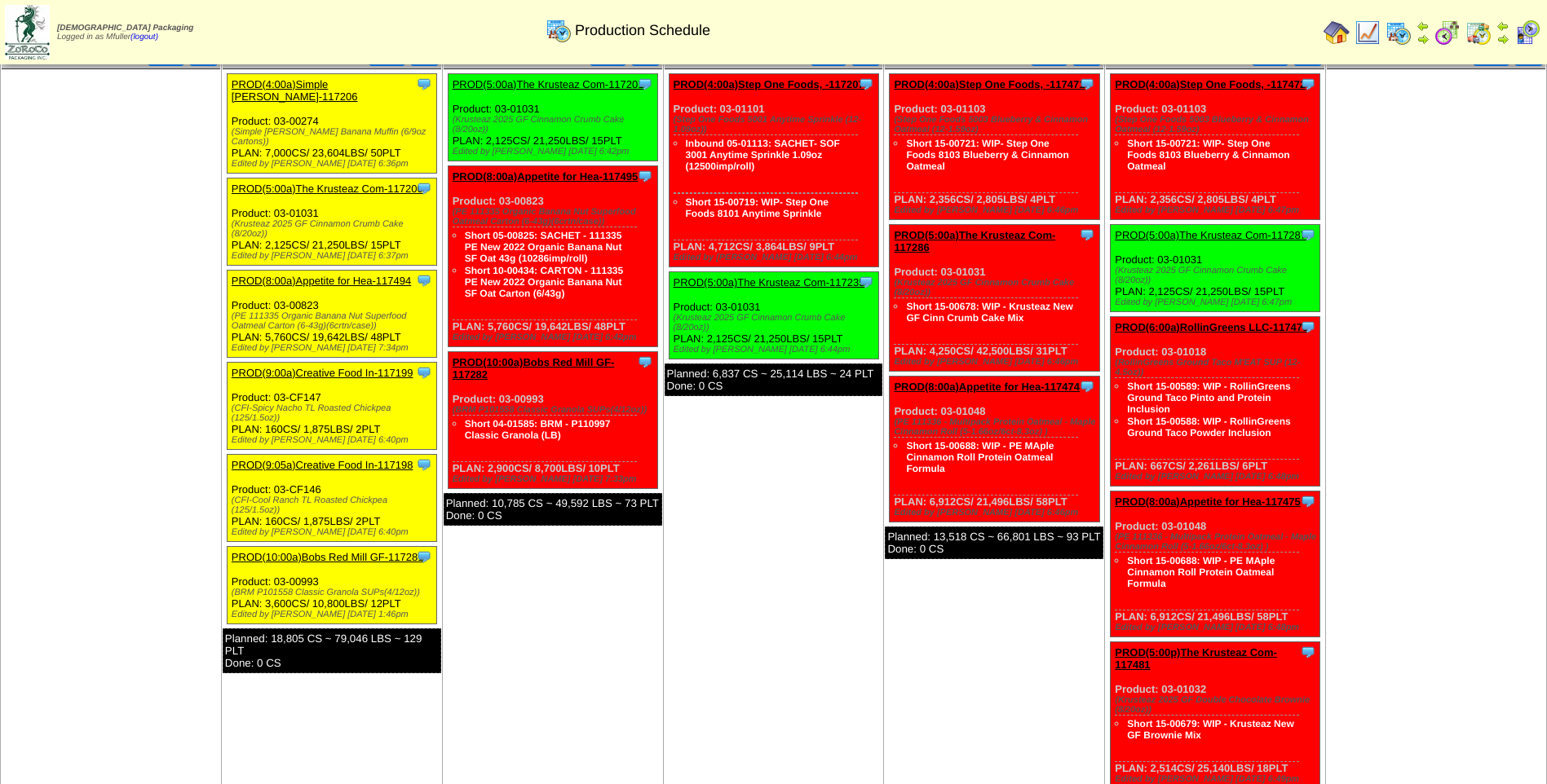
click at [316, 367] on link "PROD(9:00a)Creative Food In-117199" at bounding box center [322, 373] width 182 height 12
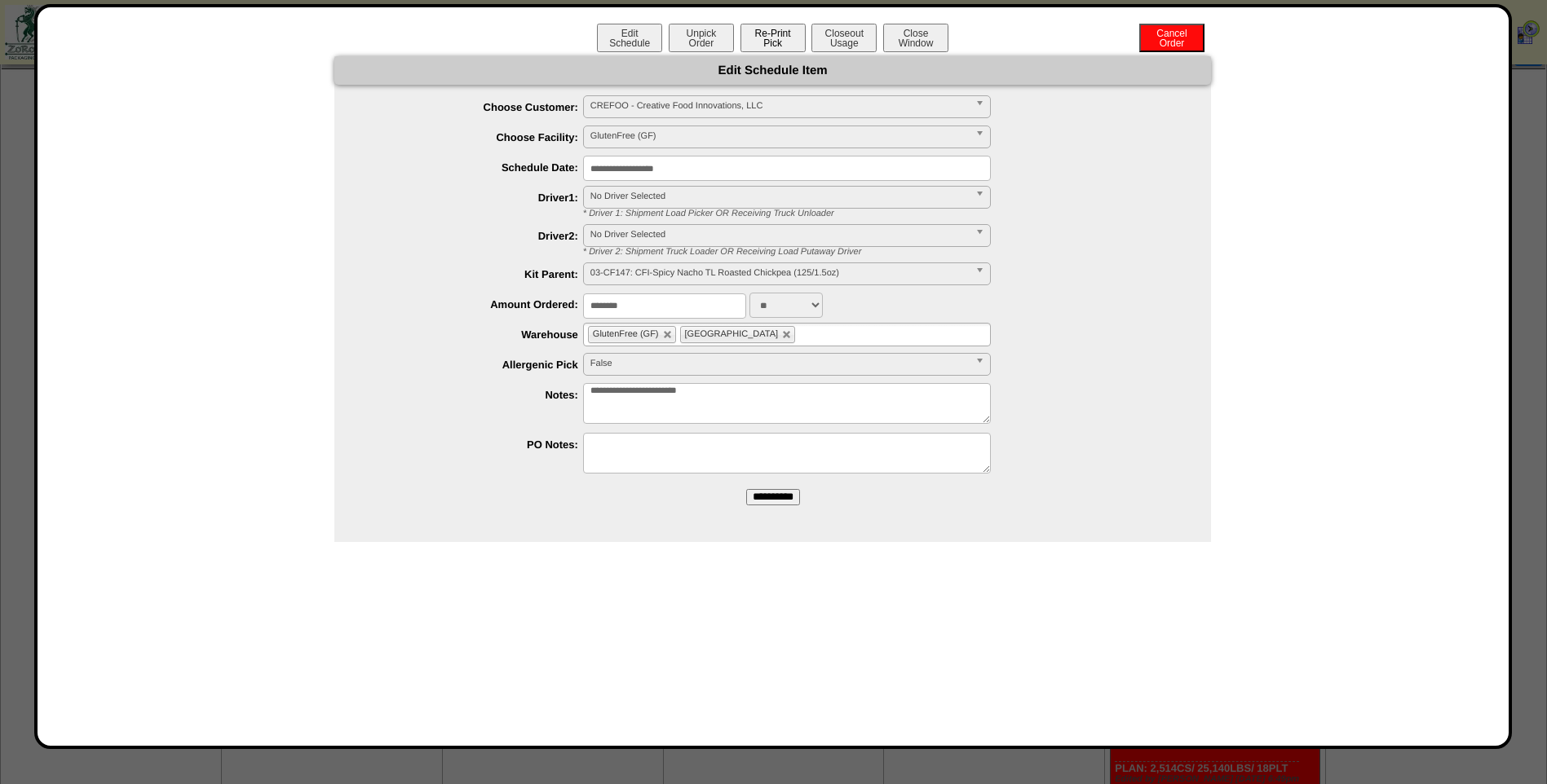
click at [776, 44] on button "Re-Print Pick" at bounding box center [773, 38] width 65 height 28
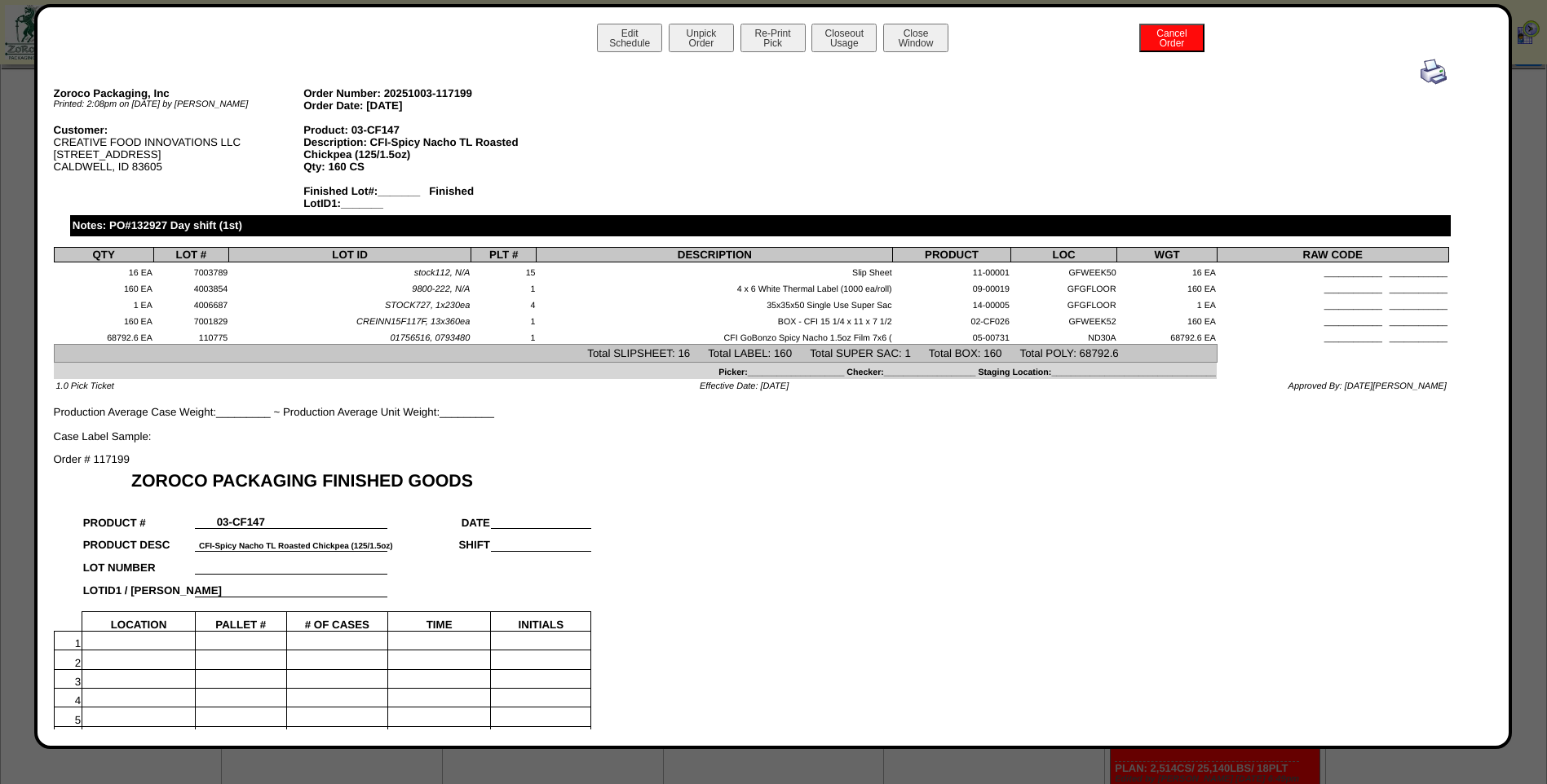
click at [1421, 74] on img at bounding box center [1433, 71] width 26 height 26
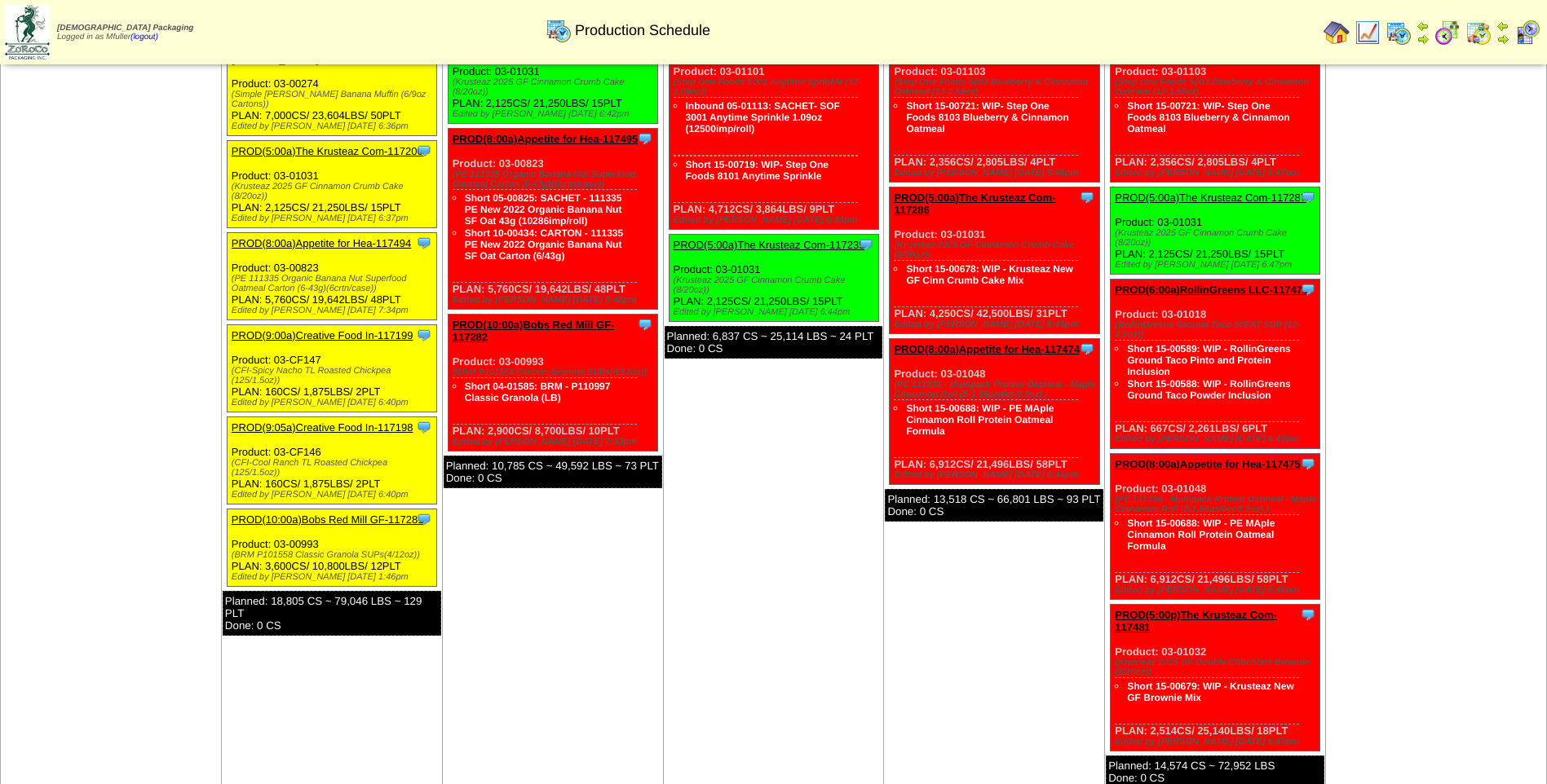
scroll to position [1116, 0]
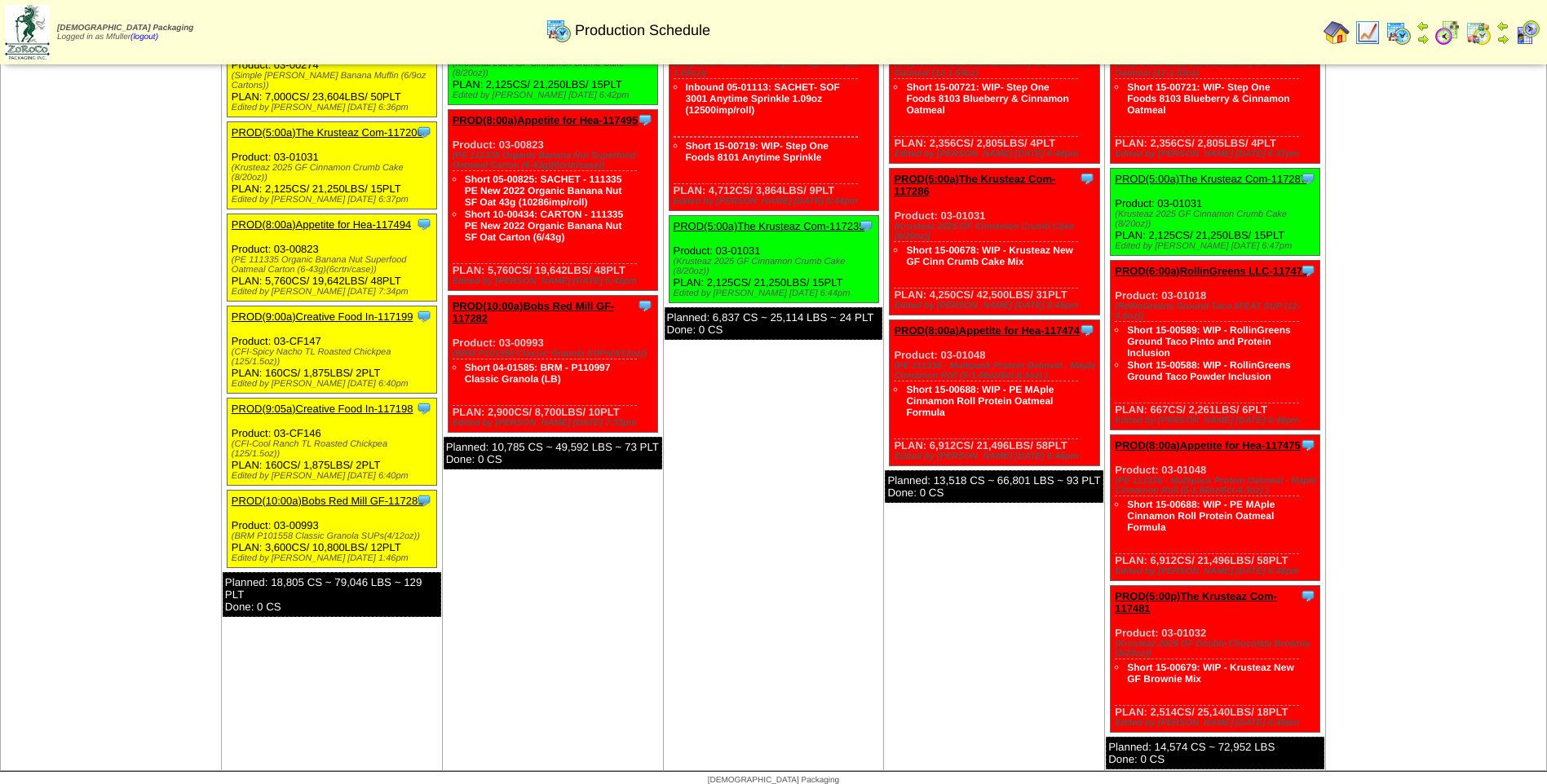
click at [334, 403] on link "PROD(9:05a)Creative Food In-117198" at bounding box center [322, 409] width 182 height 12
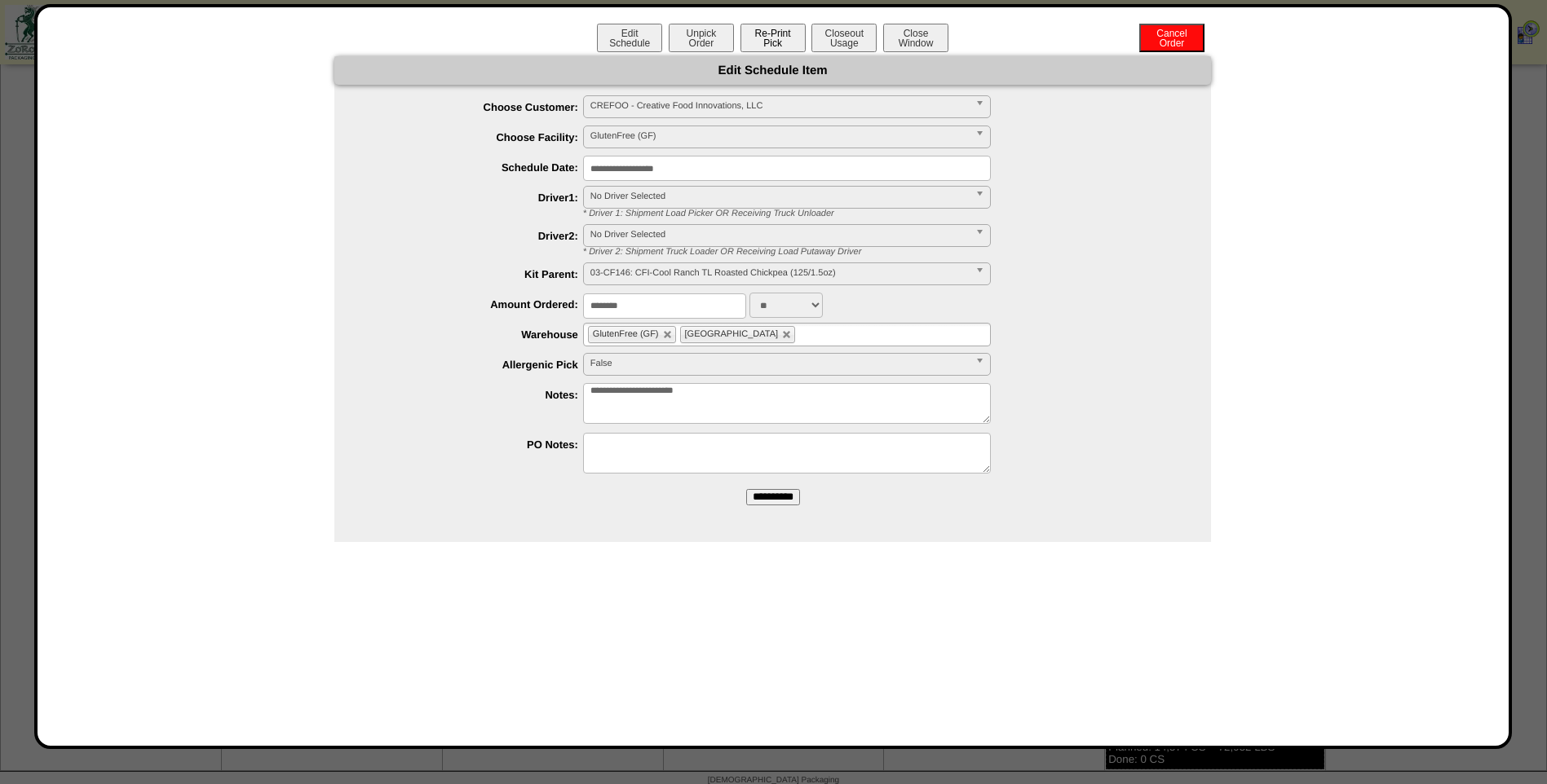
click at [767, 40] on button "Re-Print Pick" at bounding box center [773, 38] width 65 height 28
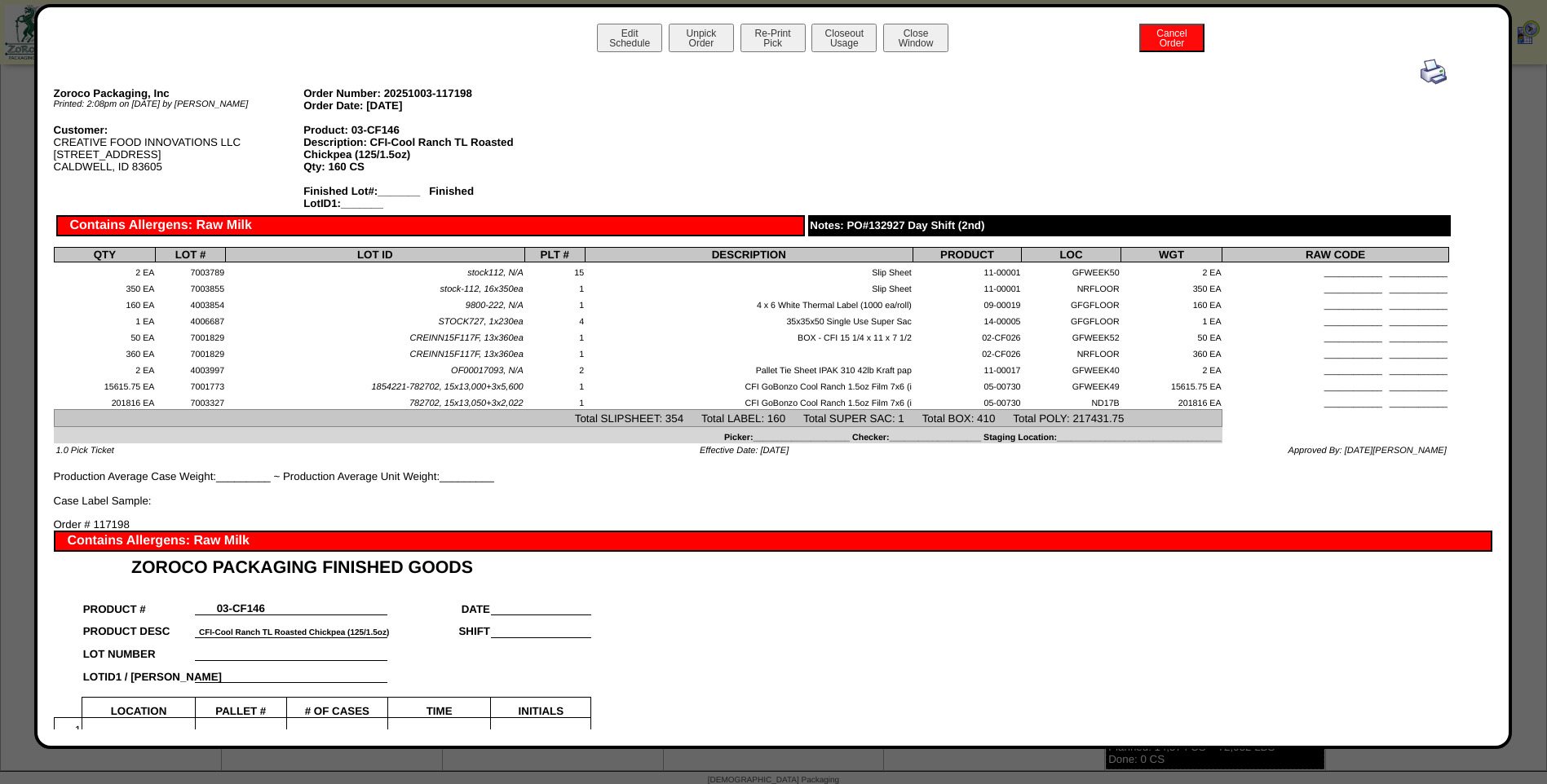
click at [1423, 67] on img at bounding box center [1433, 71] width 26 height 26
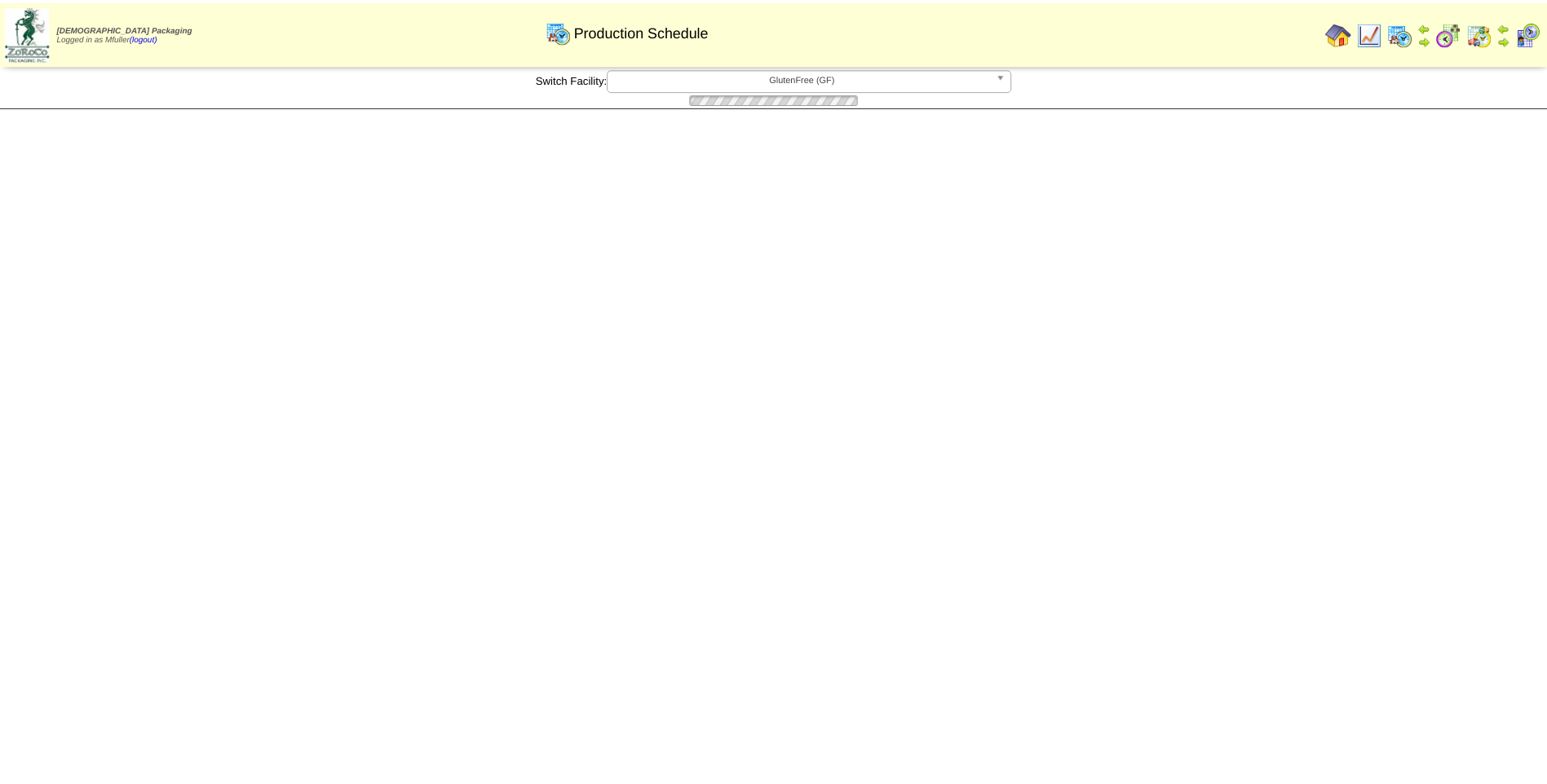
scroll to position [1116, 0]
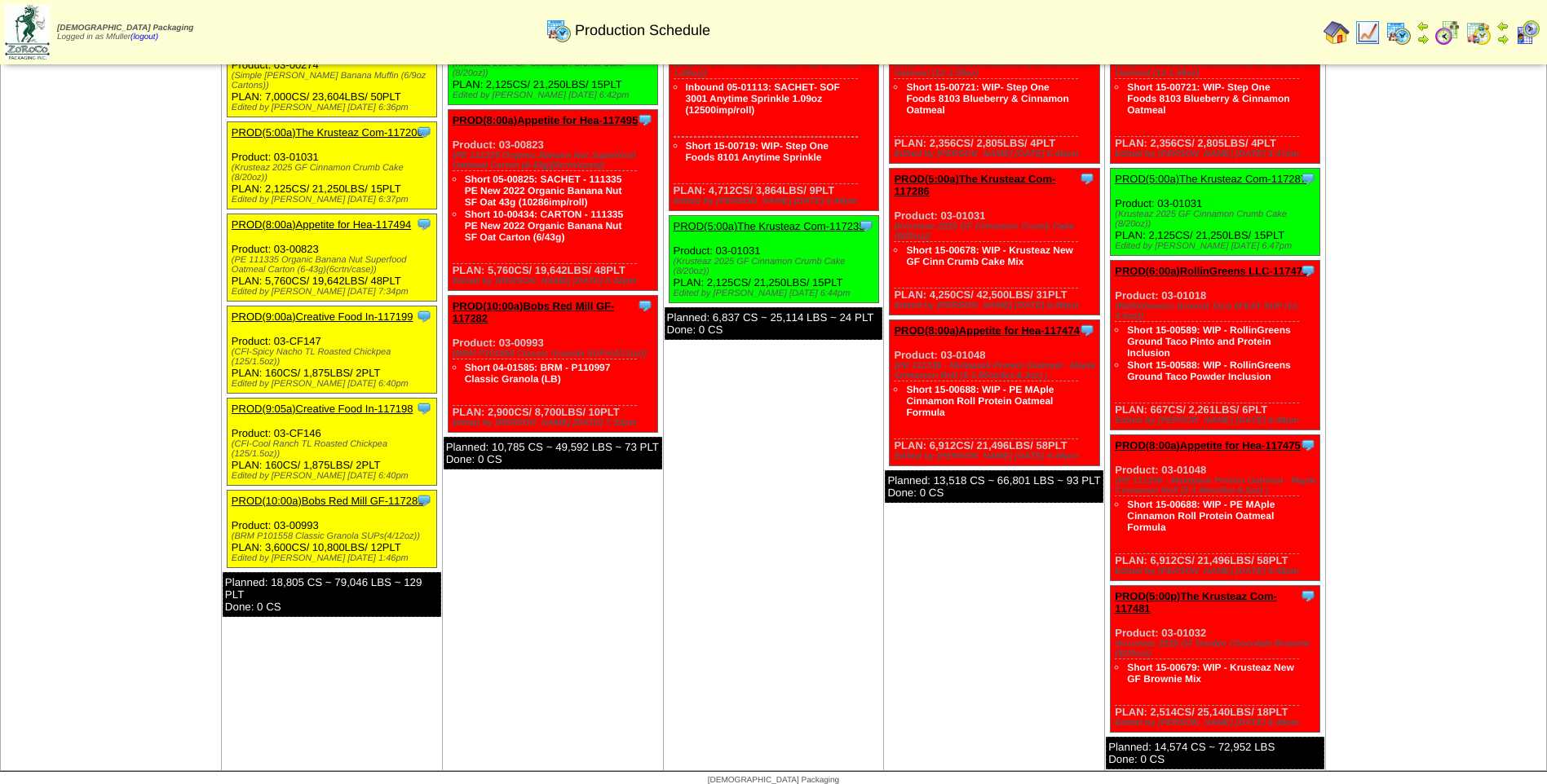
click at [334, 495] on link "PROD(10:00a)Bobs Red Mill GF-117281" at bounding box center [328, 501] width 193 height 12
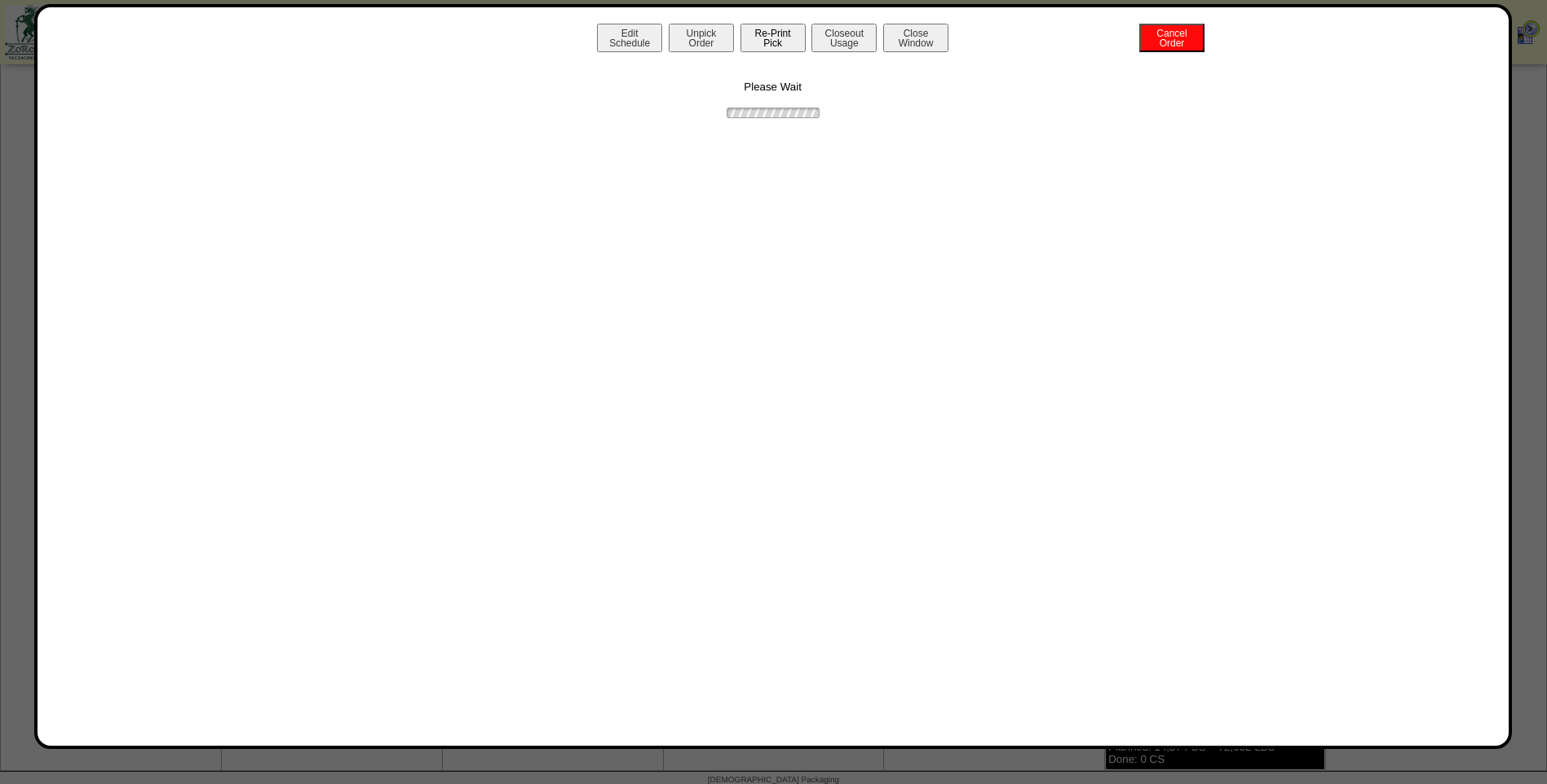
click at [774, 42] on button "Re-Print Pick" at bounding box center [773, 38] width 65 height 28
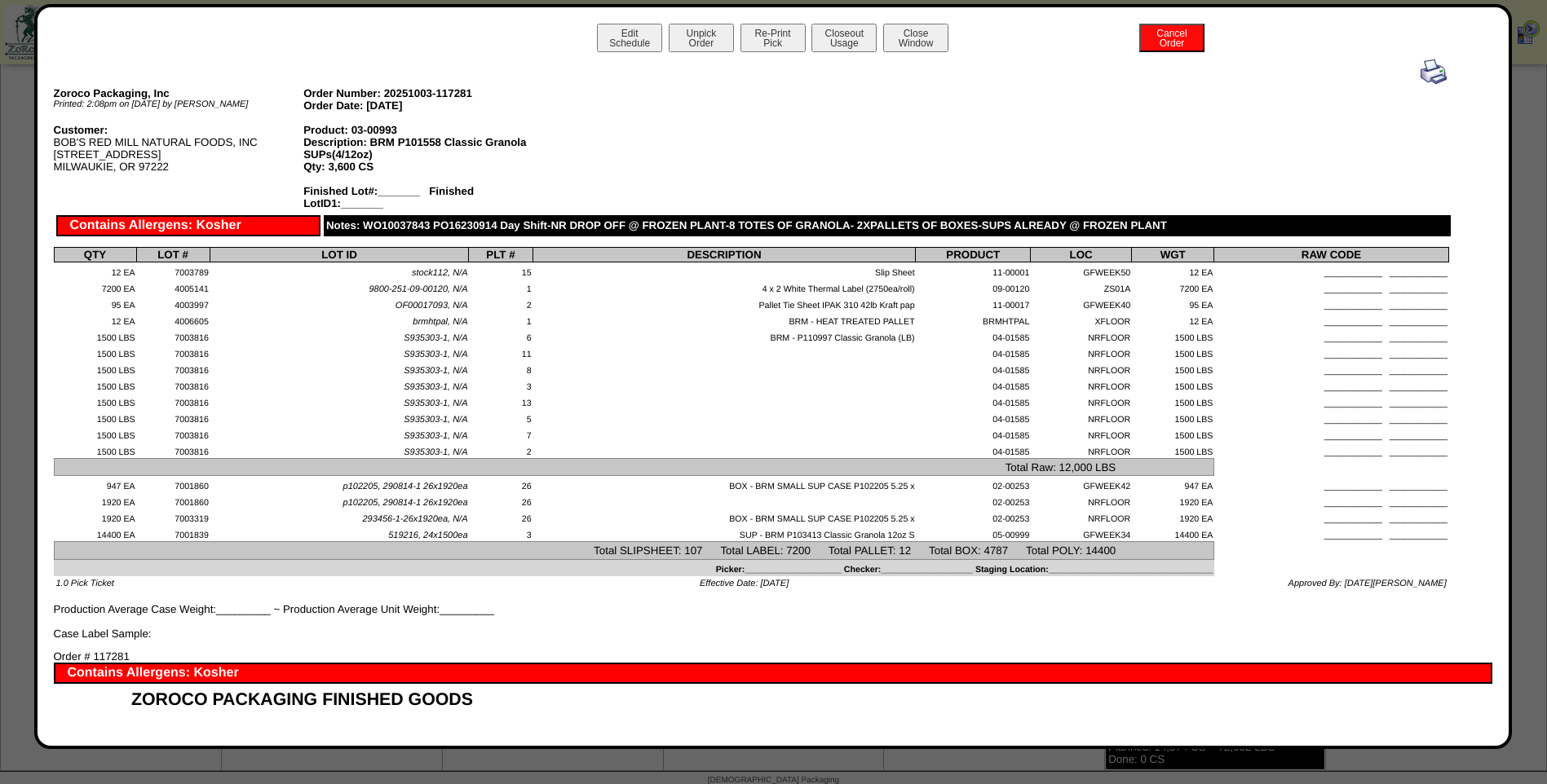
click at [1421, 73] on img at bounding box center [1433, 71] width 26 height 26
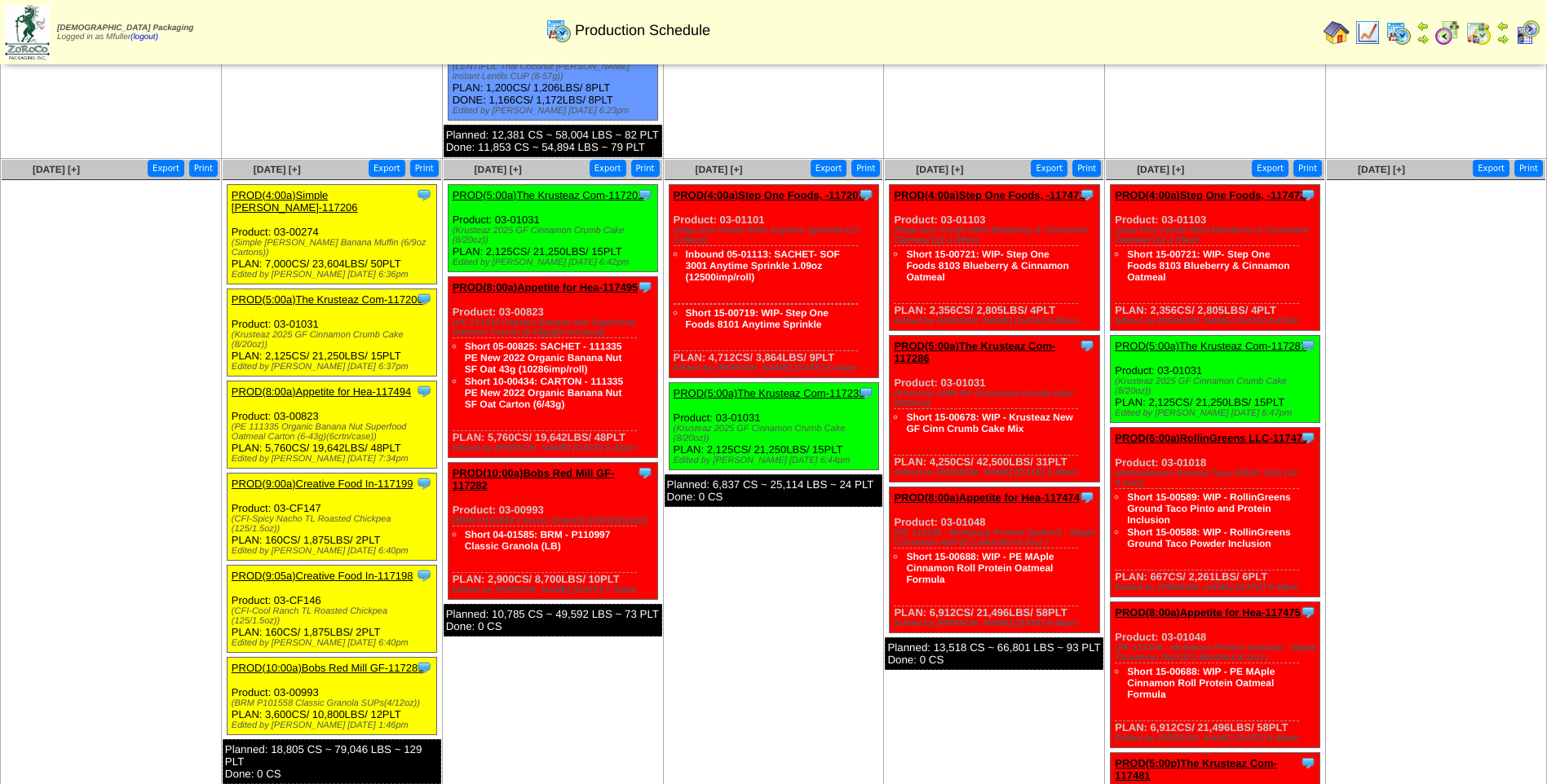
scroll to position [978, 0]
